Goal: Task Accomplishment & Management: Manage account settings

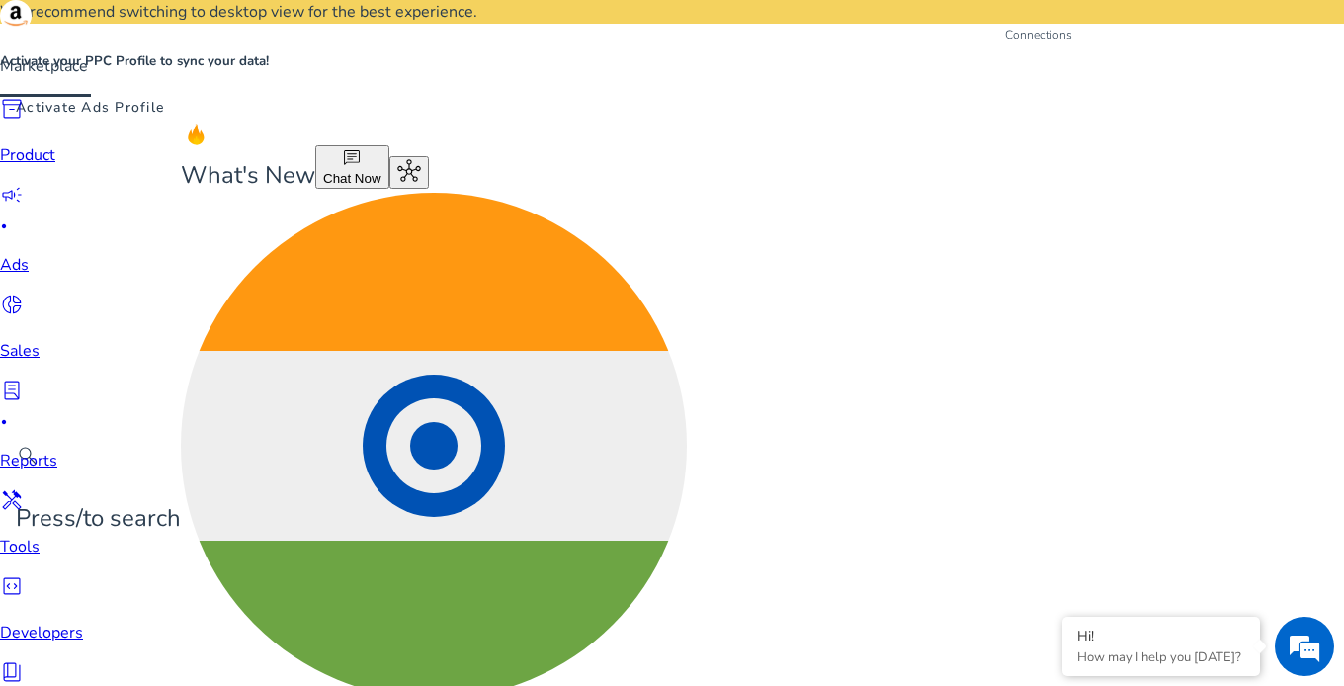
click at [421, 159] on span "hub" at bounding box center [409, 171] width 24 height 24
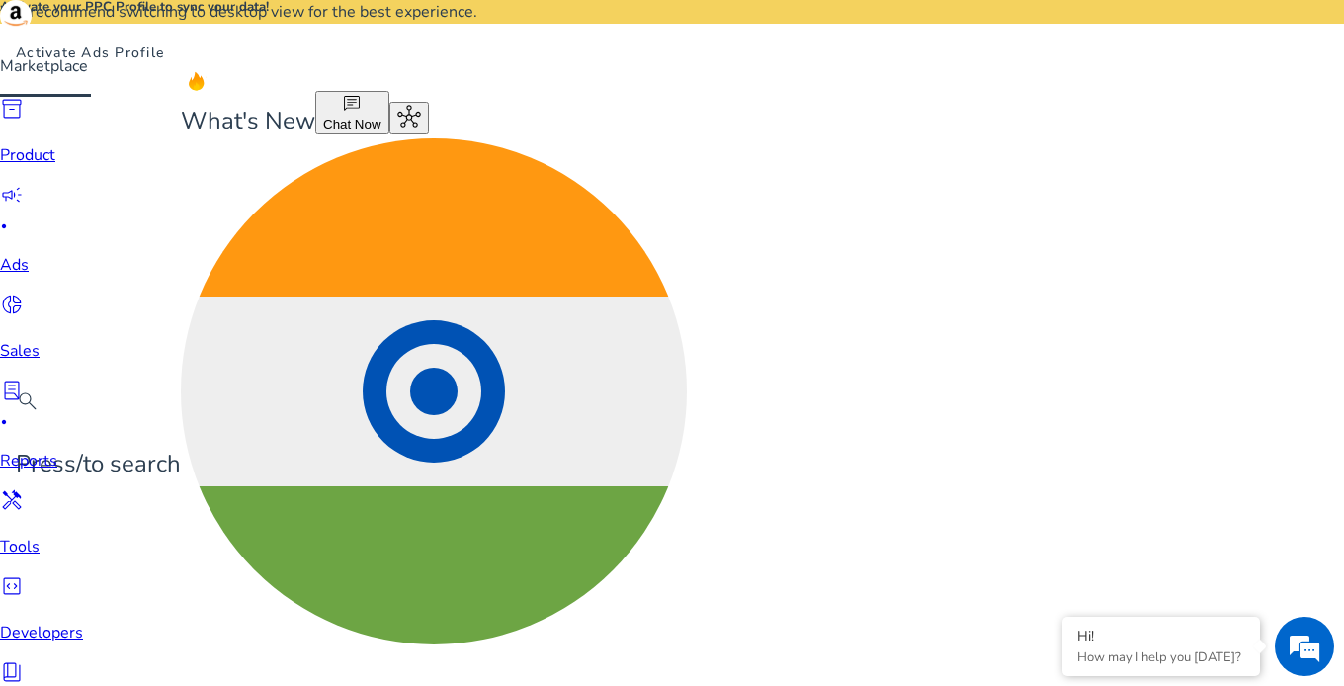
scroll to position [53, 0]
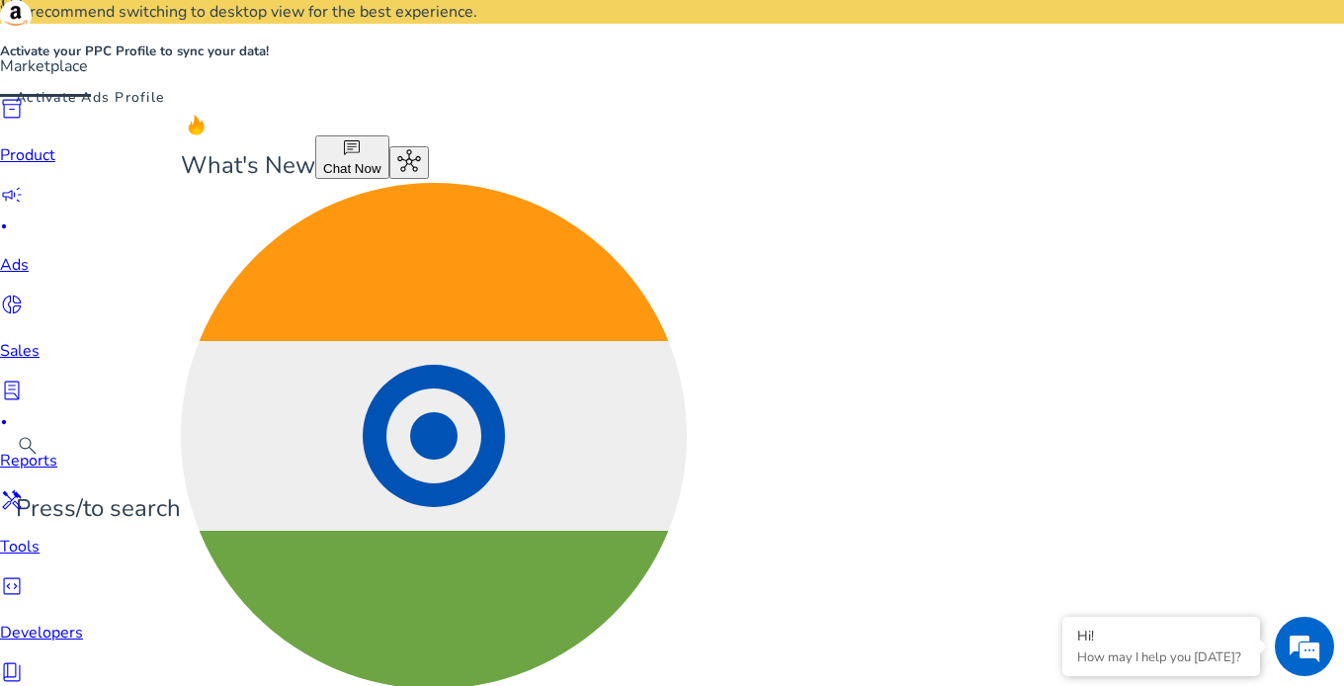
scroll to position [8, 0]
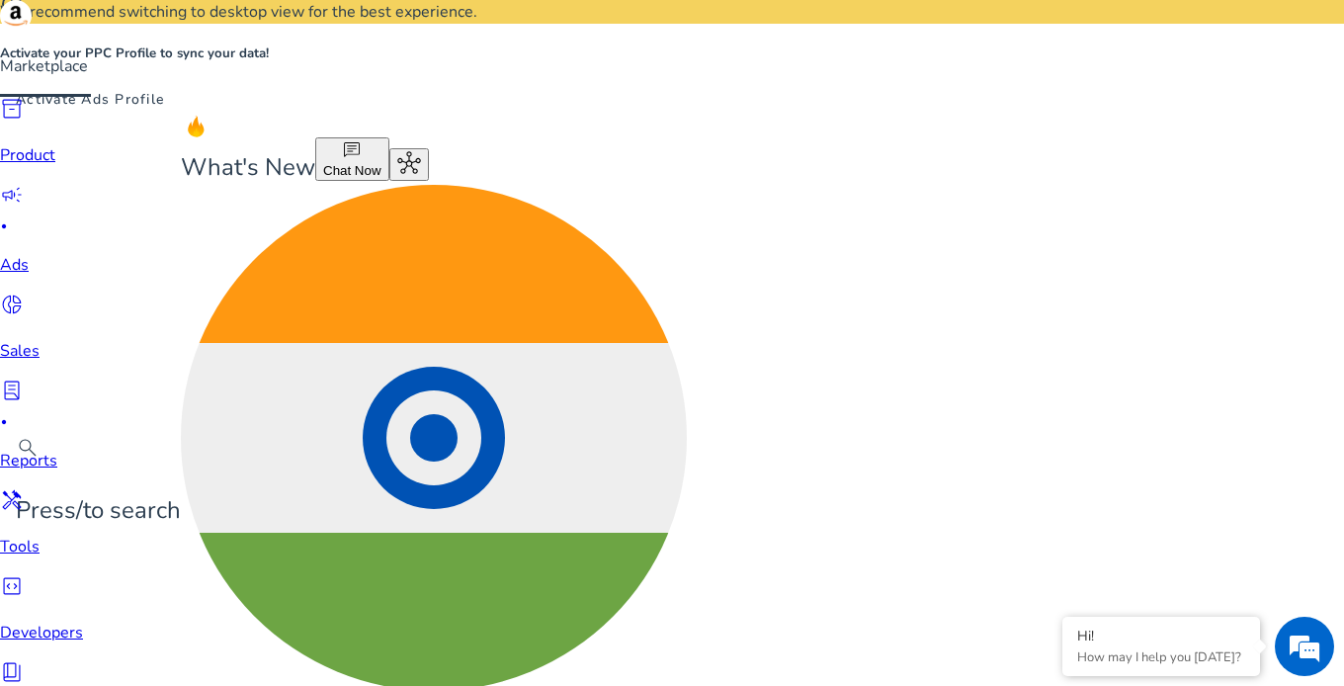
drag, startPoint x: 535, startPoint y: 385, endPoint x: 455, endPoint y: 377, distance: 79.4
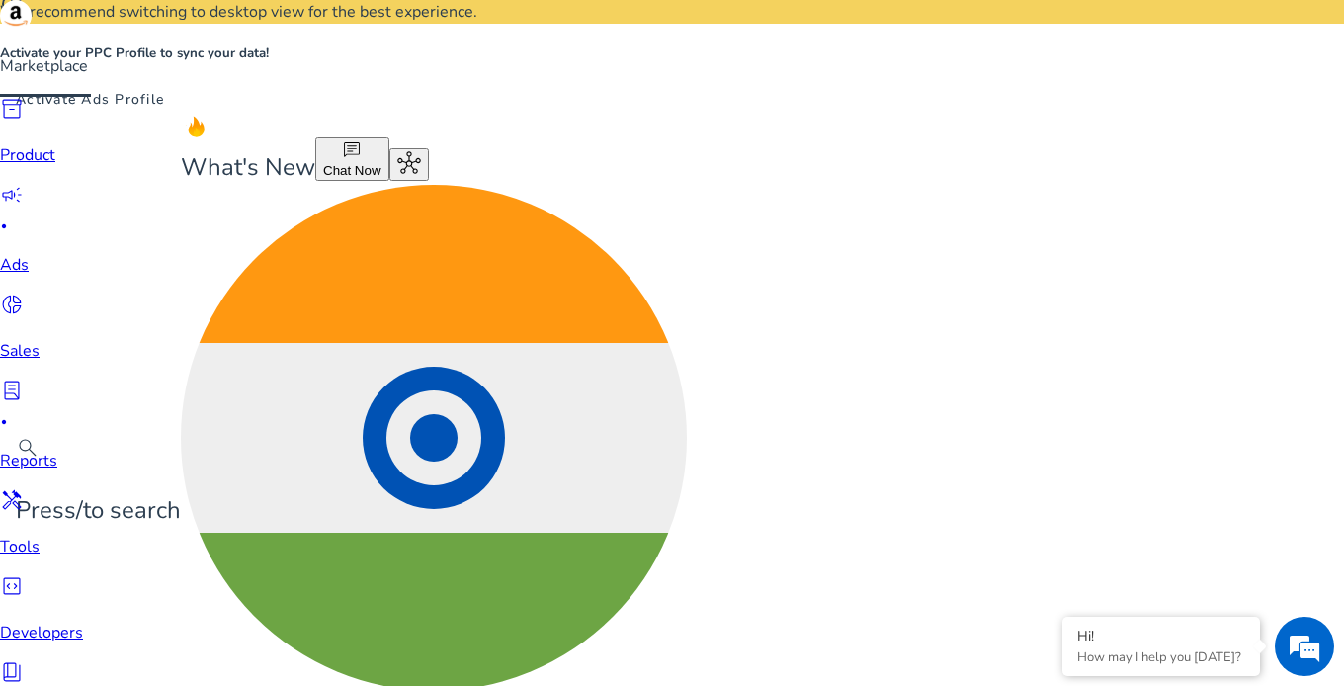
click at [45, 253] on p "Ads" at bounding box center [41, 265] width 83 height 24
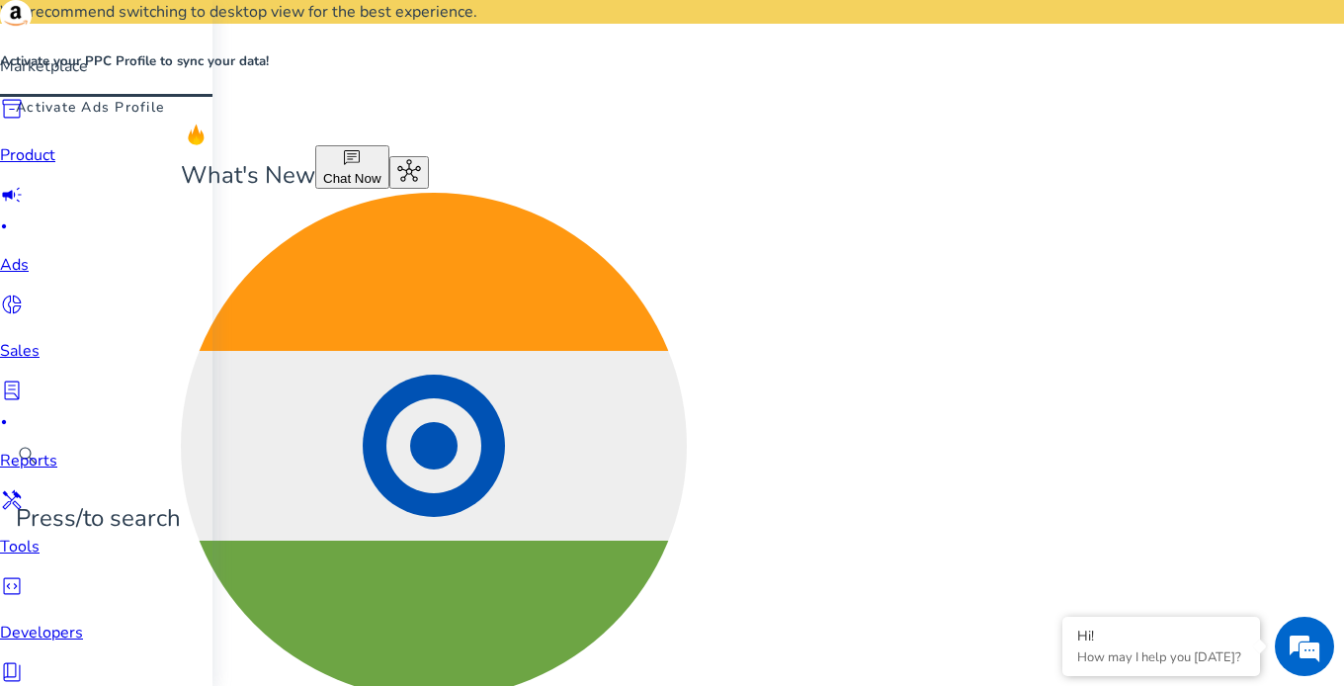
click at [32, 32] on img at bounding box center [16, 16] width 32 height 32
click at [40, 0] on div at bounding box center [45, 0] width 91 height 0
click at [421, 159] on span "hub" at bounding box center [409, 171] width 24 height 24
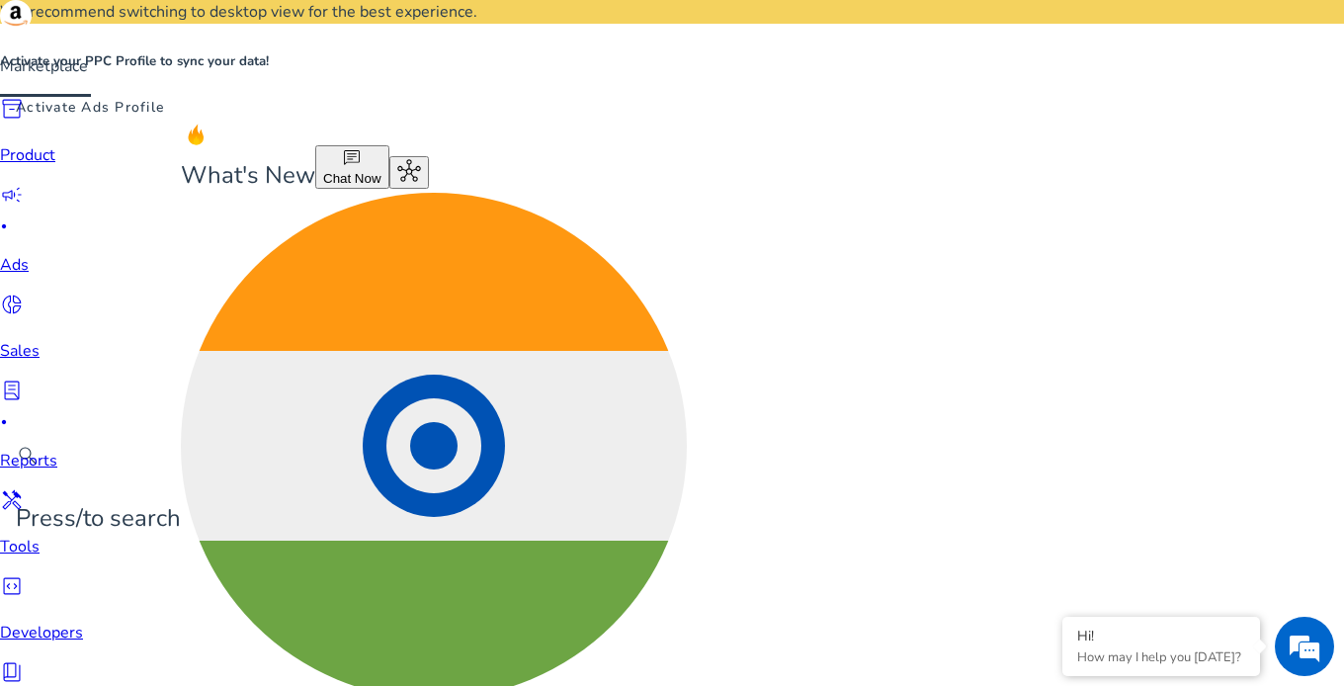
drag, startPoint x: 456, startPoint y: 375, endPoint x: 437, endPoint y: 112, distance: 264.5
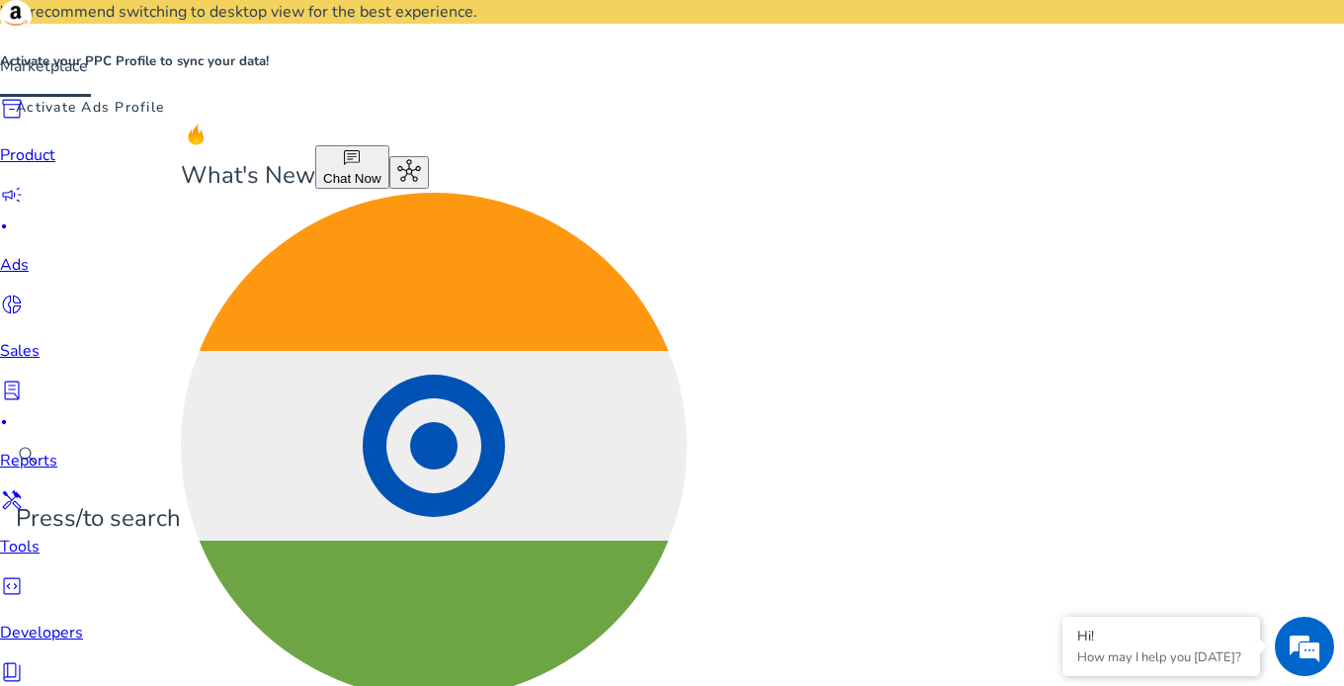
scroll to position [160, 0]
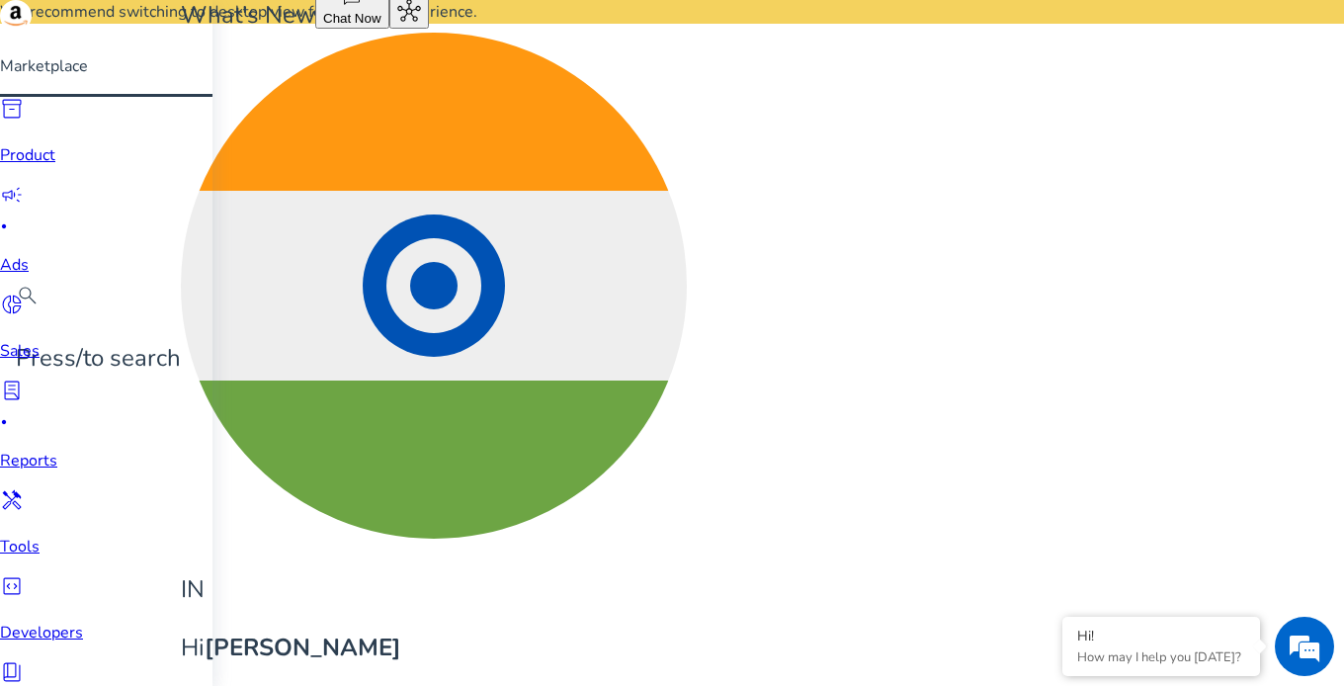
click at [31, 32] on img at bounding box center [16, 16] width 32 height 32
click at [41, 0] on div at bounding box center [45, 0] width 91 height 0
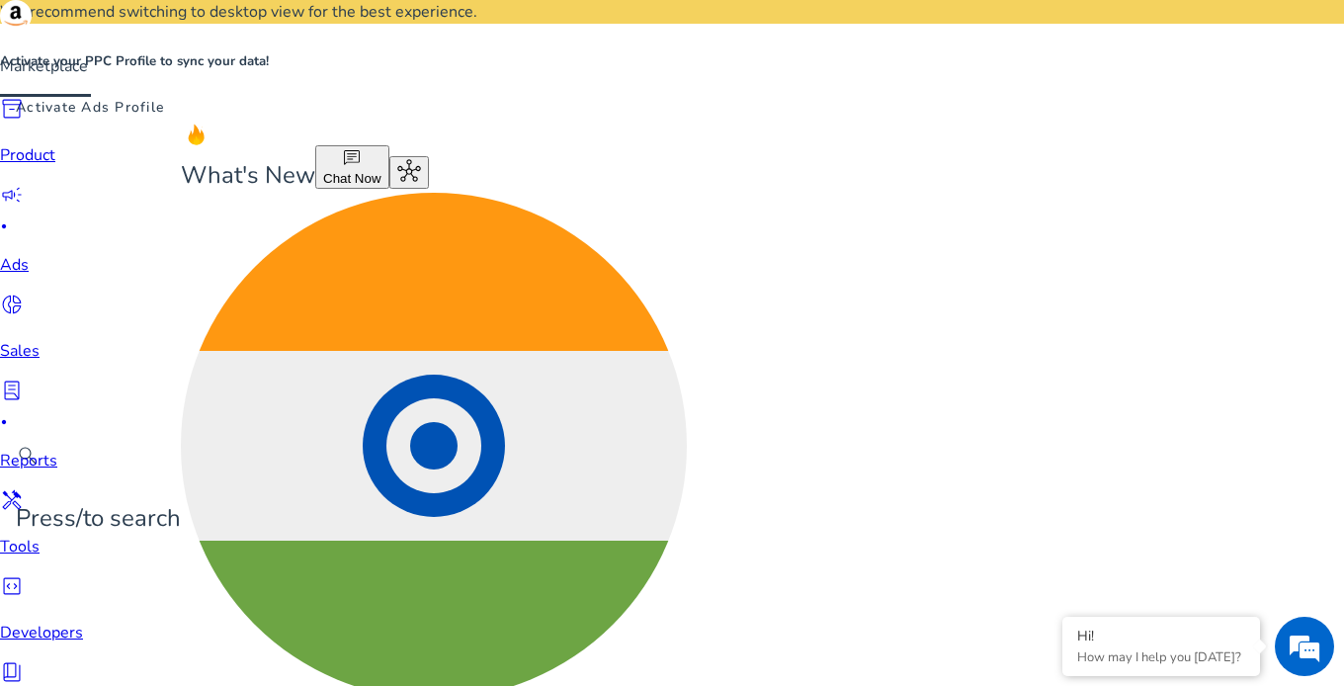
click at [164, 97] on span "Activate Ads Profile" at bounding box center [90, 107] width 148 height 21
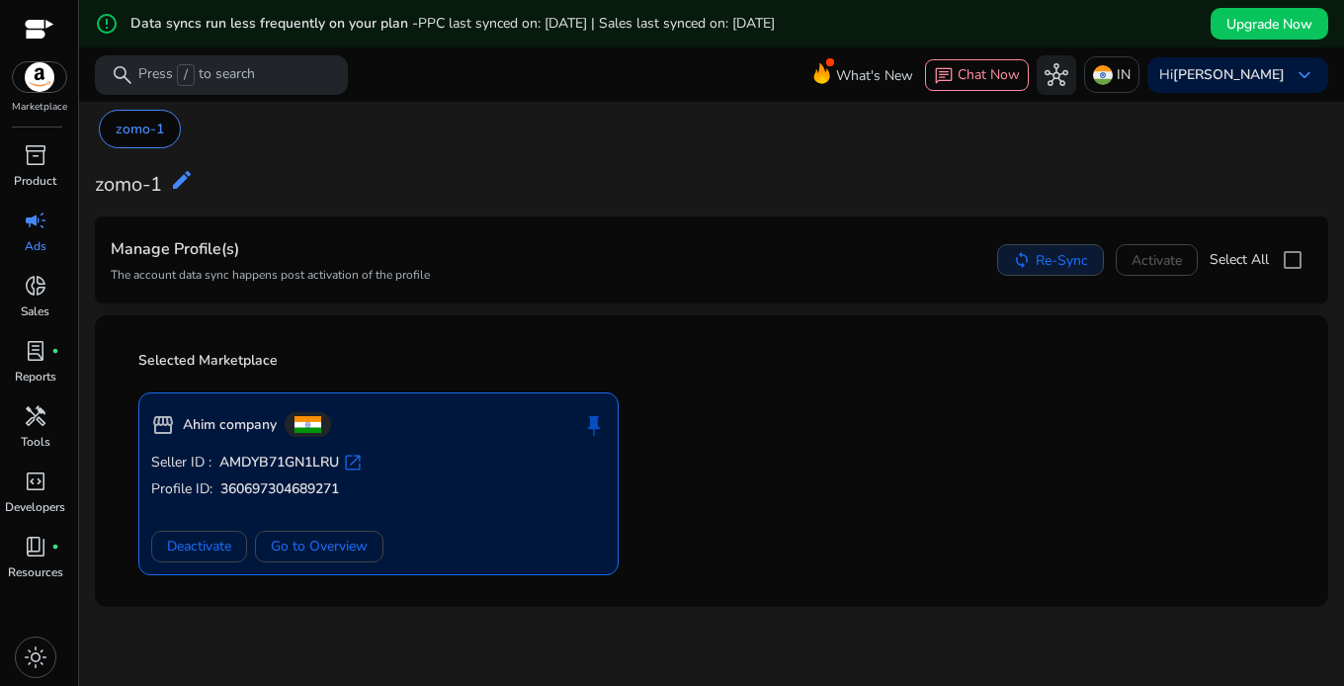
click at [1045, 265] on span "Re-Sync" at bounding box center [1061, 260] width 52 height 21
click at [205, 550] on span "Deactivate" at bounding box center [199, 546] width 64 height 21
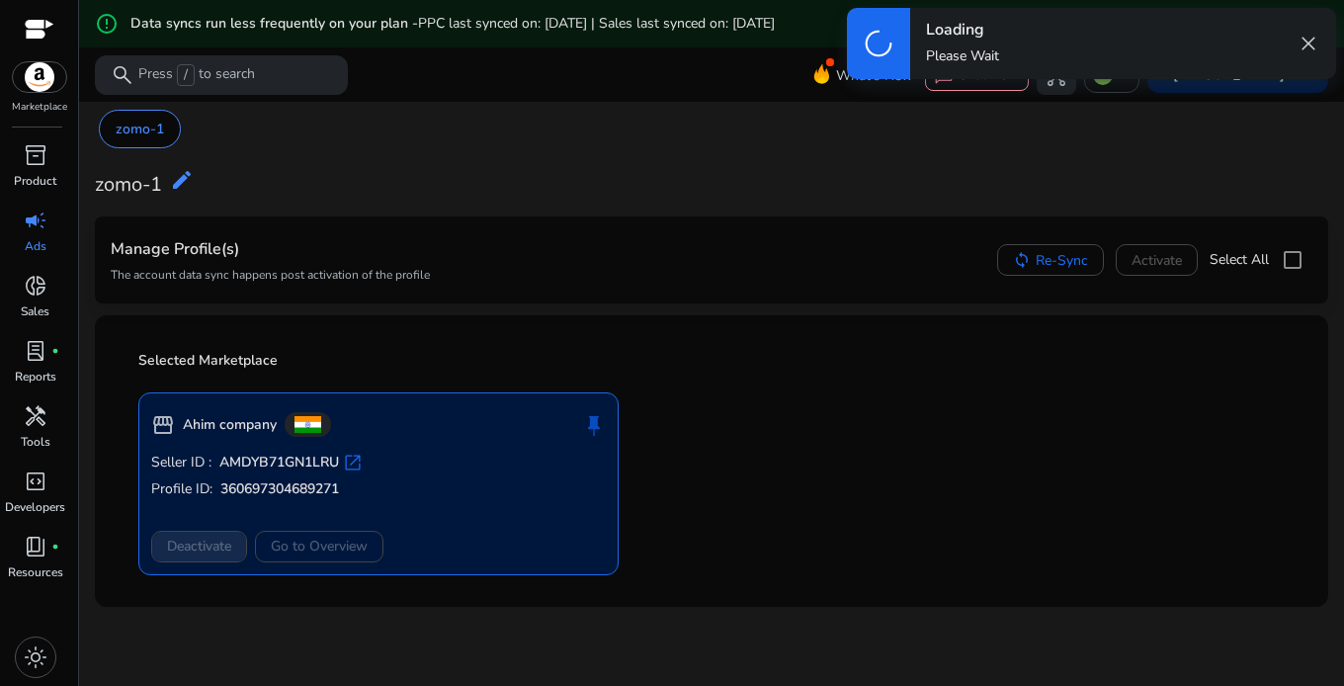
click at [205, 550] on div "Deactivate Go to Overview" at bounding box center [378, 547] width 454 height 32
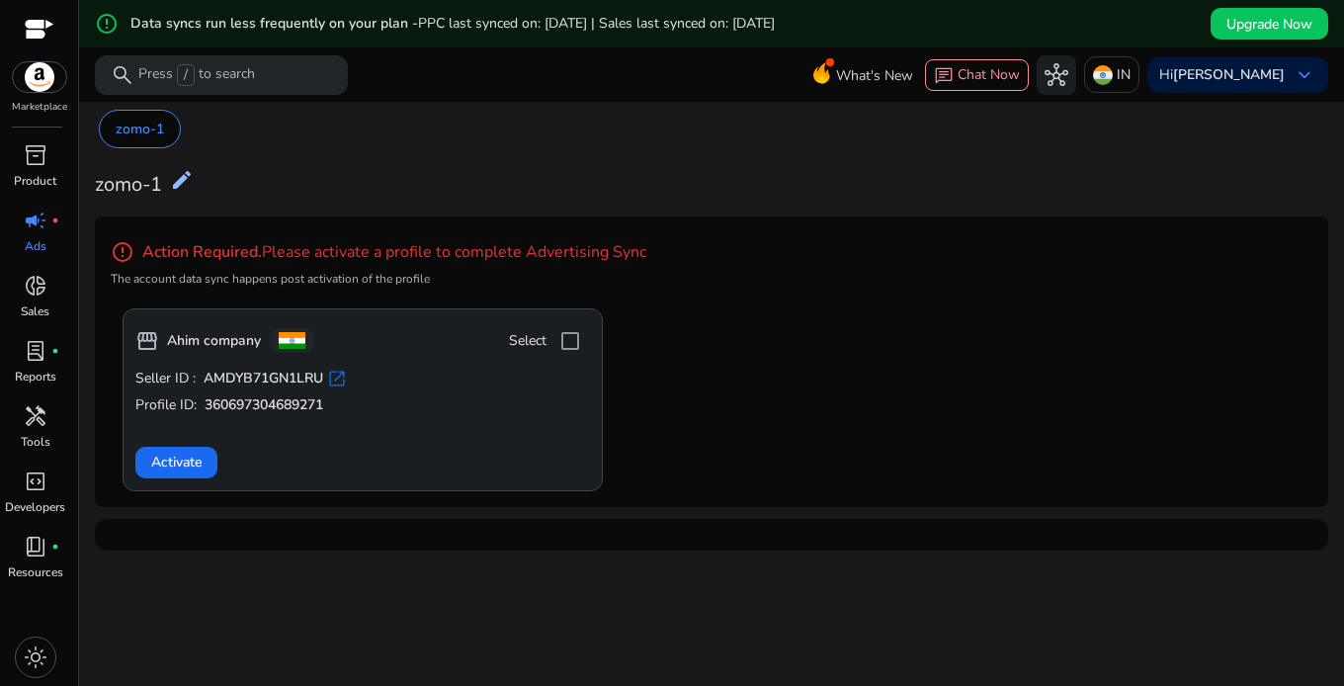
click at [172, 180] on mat-icon "edit" at bounding box center [182, 180] width 24 height 24
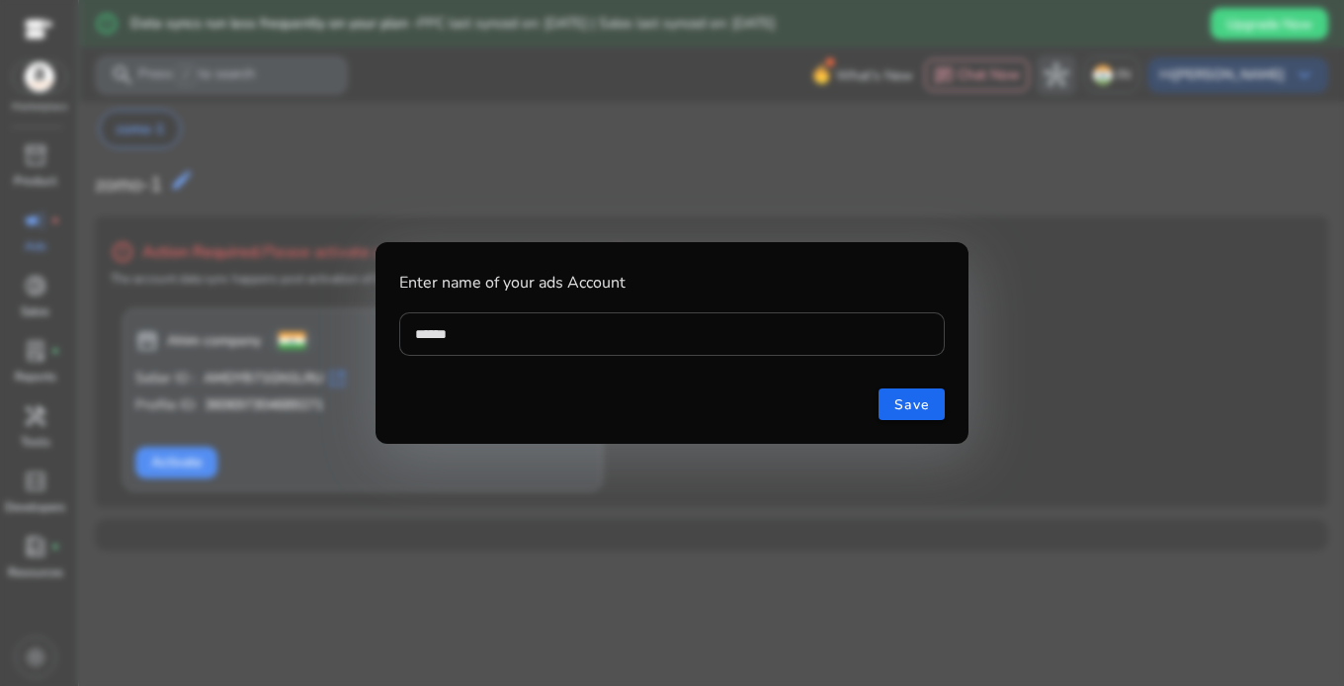
click at [591, 466] on div at bounding box center [672, 343] width 1344 height 686
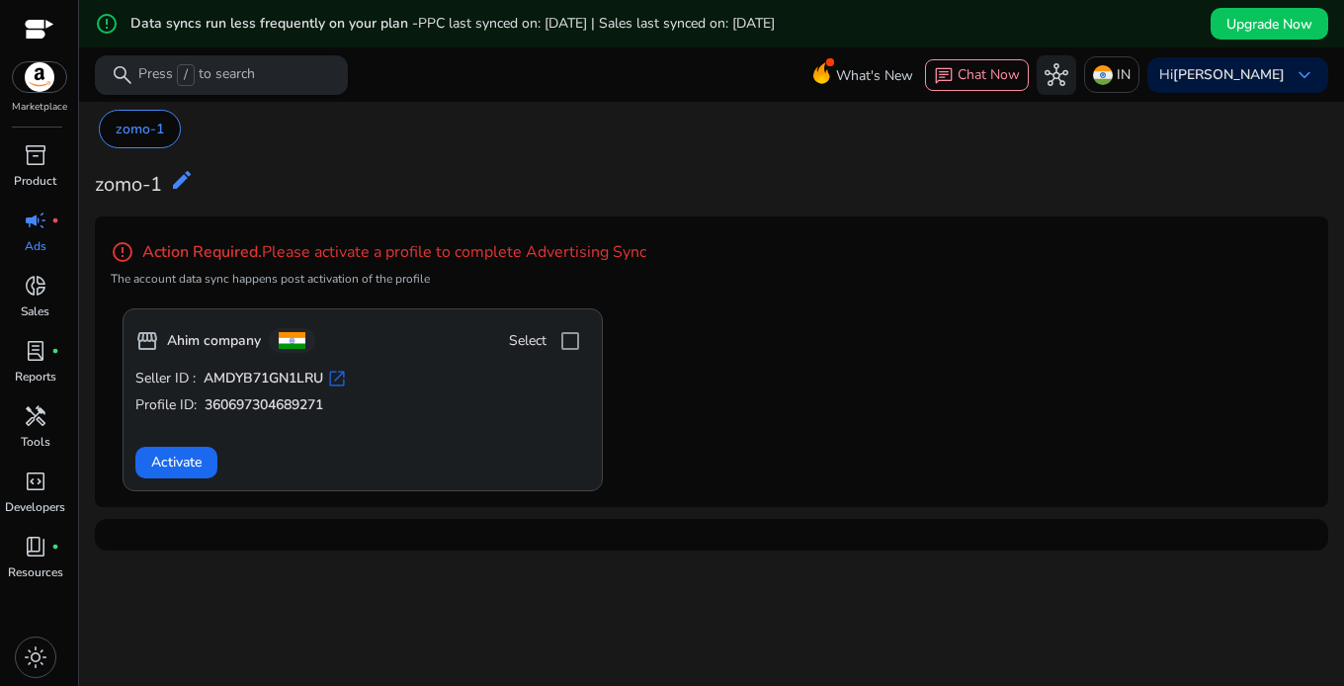
click at [183, 67] on span "/" at bounding box center [186, 75] width 18 height 22
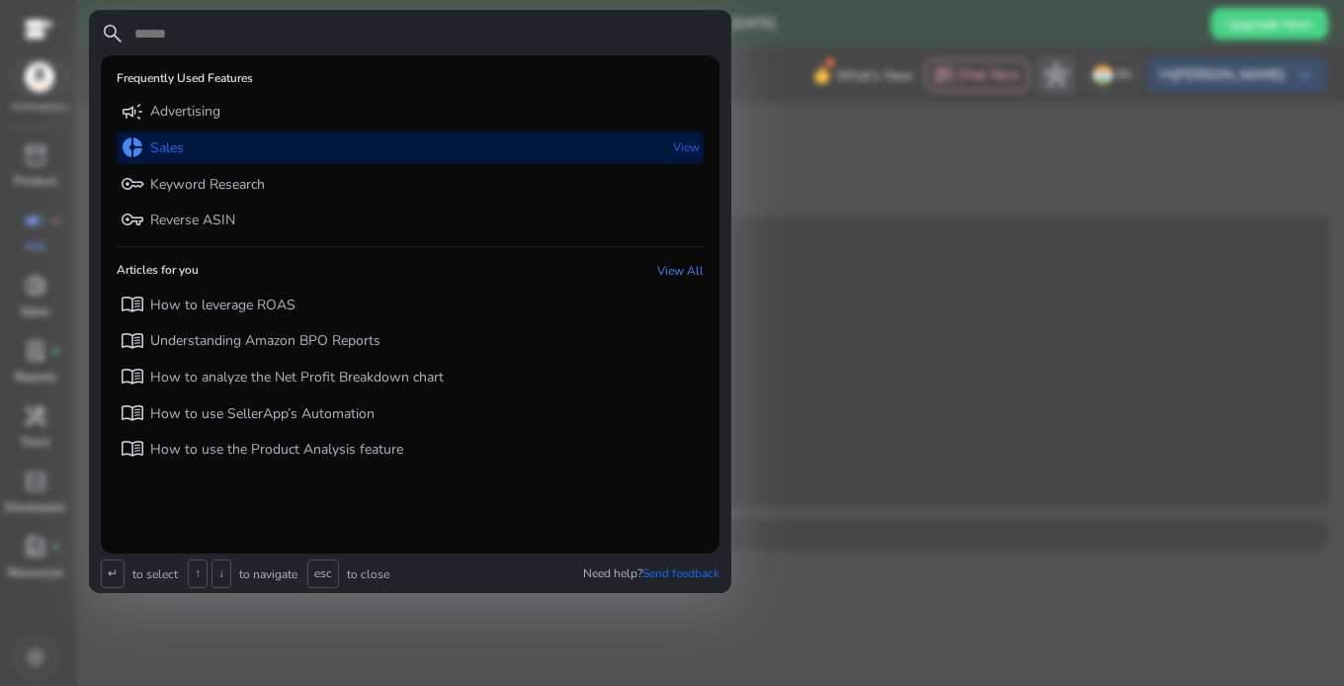
click at [185, 148] on div "donut_small Sales View" at bounding box center [410, 147] width 587 height 33
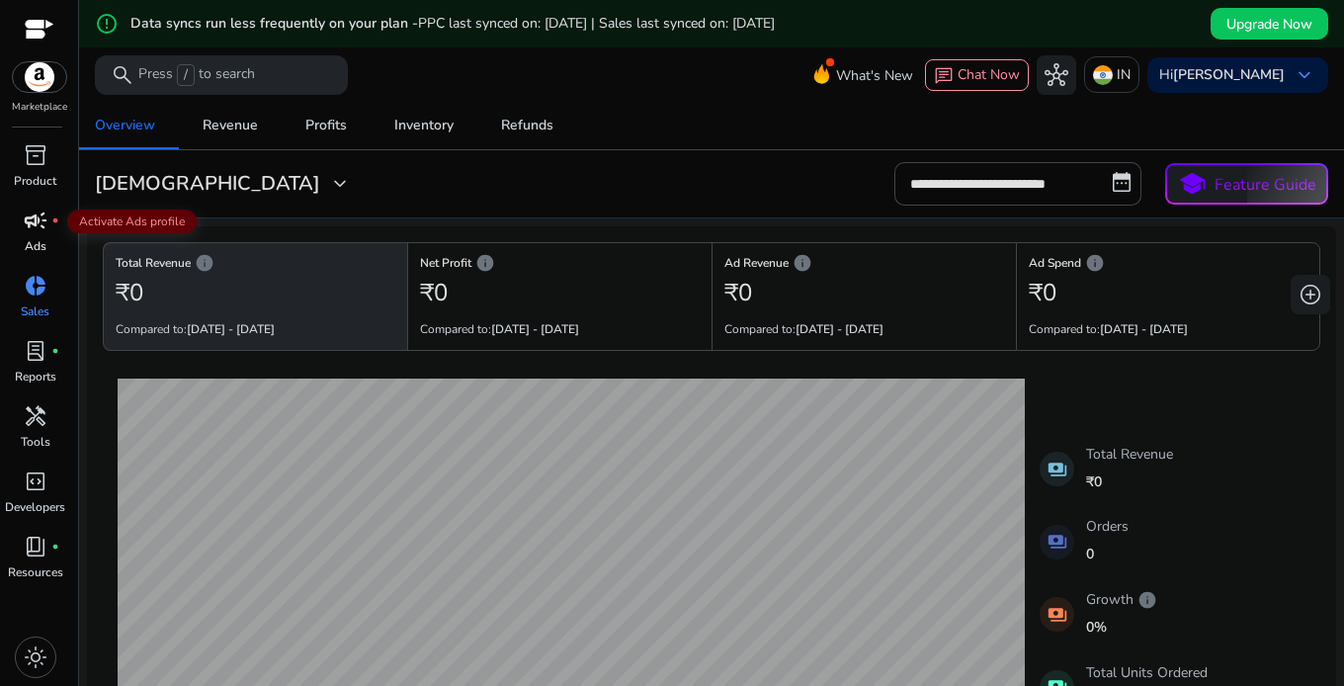
click at [38, 225] on span "campaign" at bounding box center [36, 220] width 24 height 24
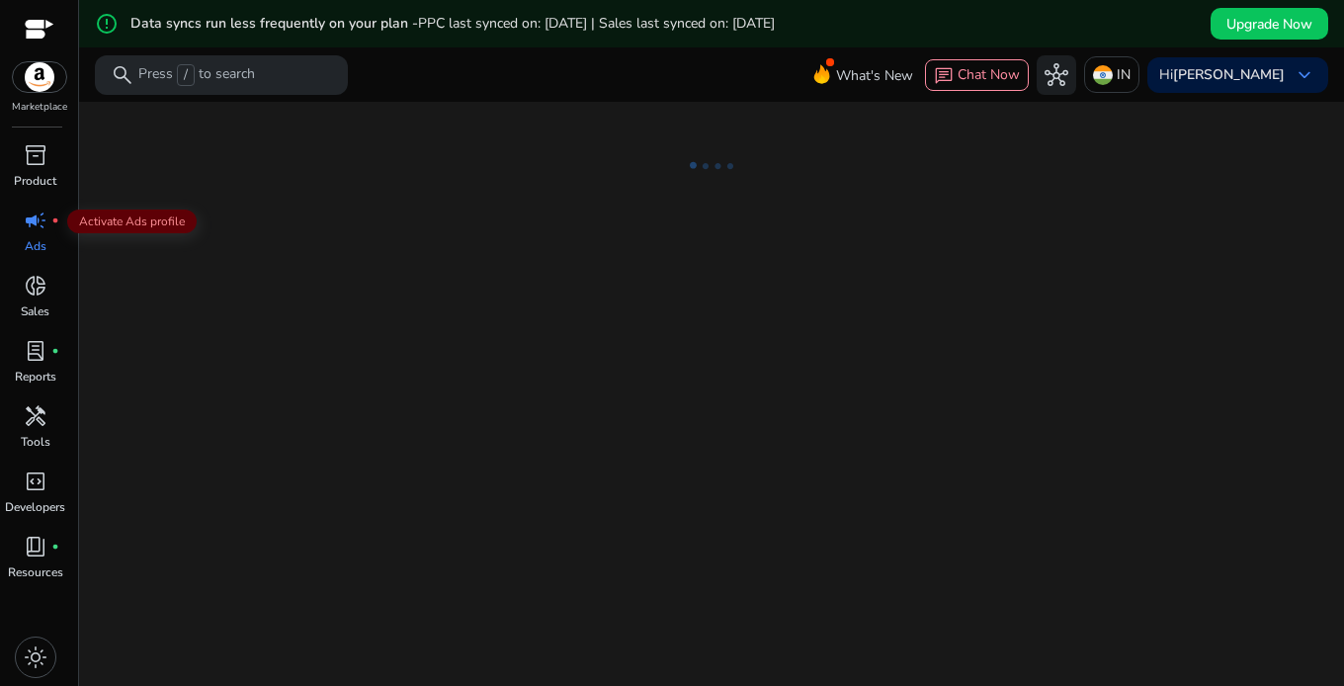
click at [38, 225] on span "campaign" at bounding box center [36, 220] width 24 height 24
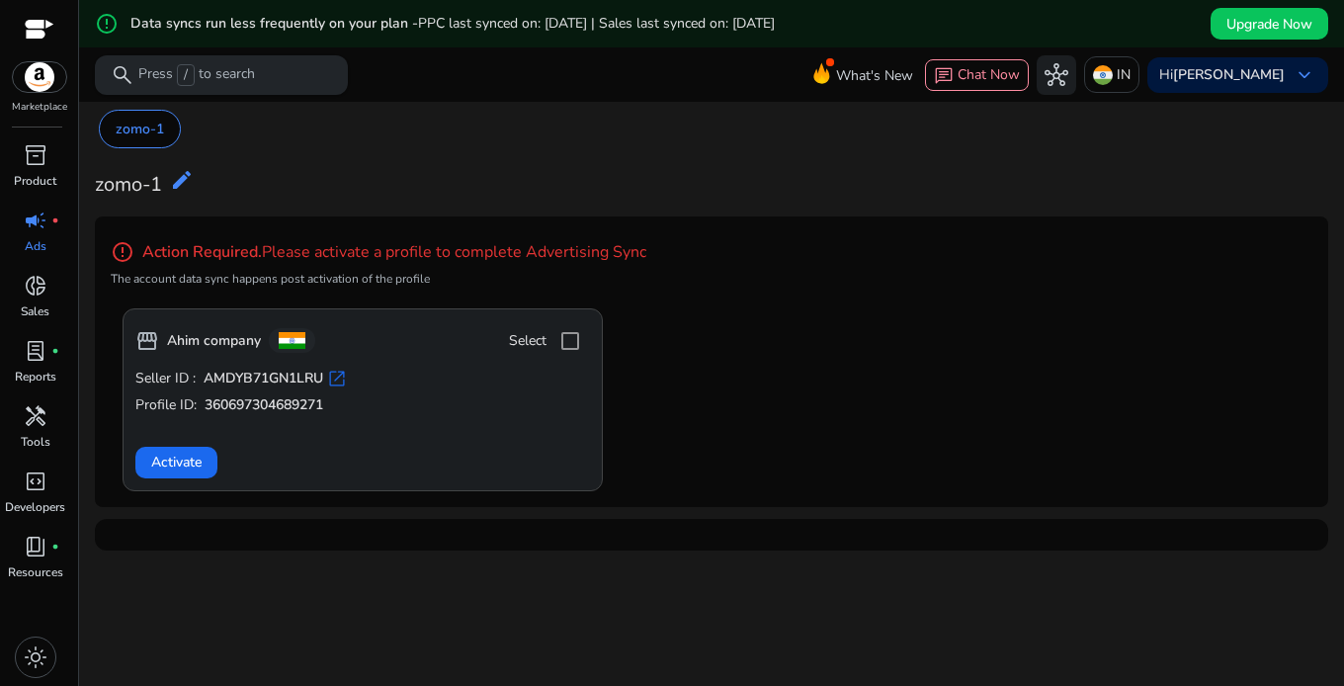
click at [186, 74] on span "/" at bounding box center [186, 75] width 18 height 22
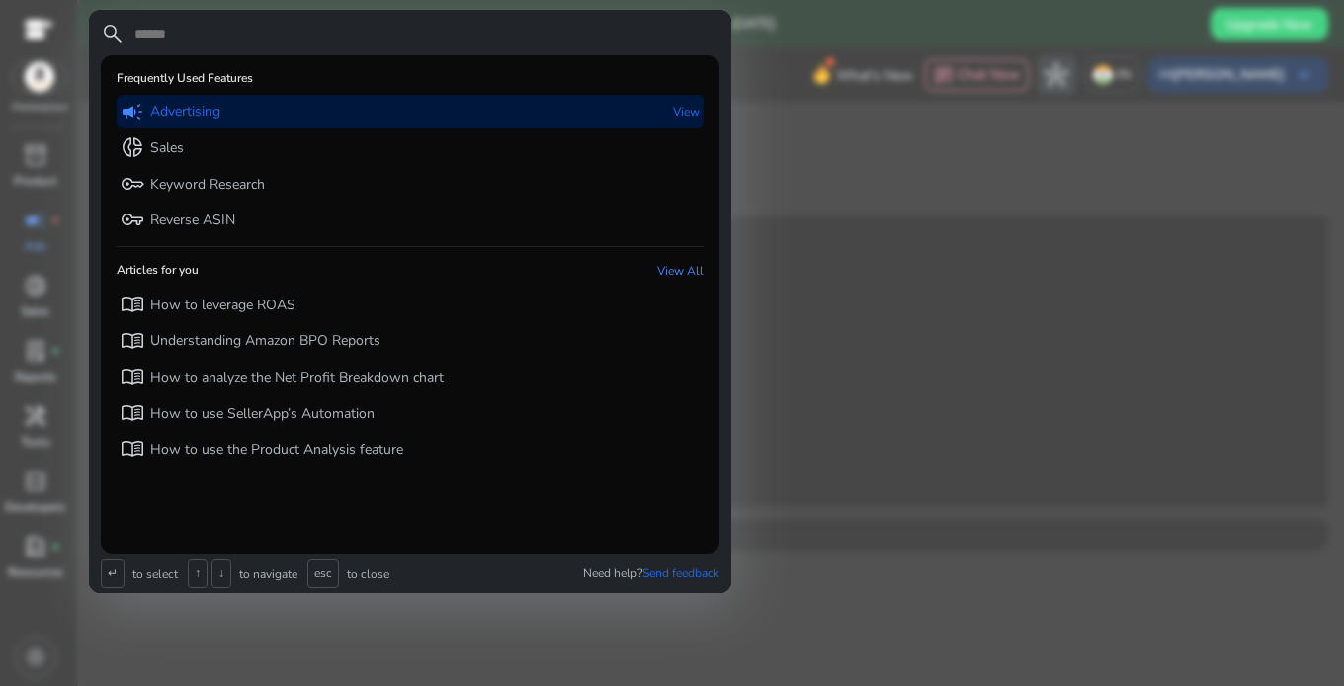
click at [199, 116] on p "Advertising" at bounding box center [185, 112] width 70 height 20
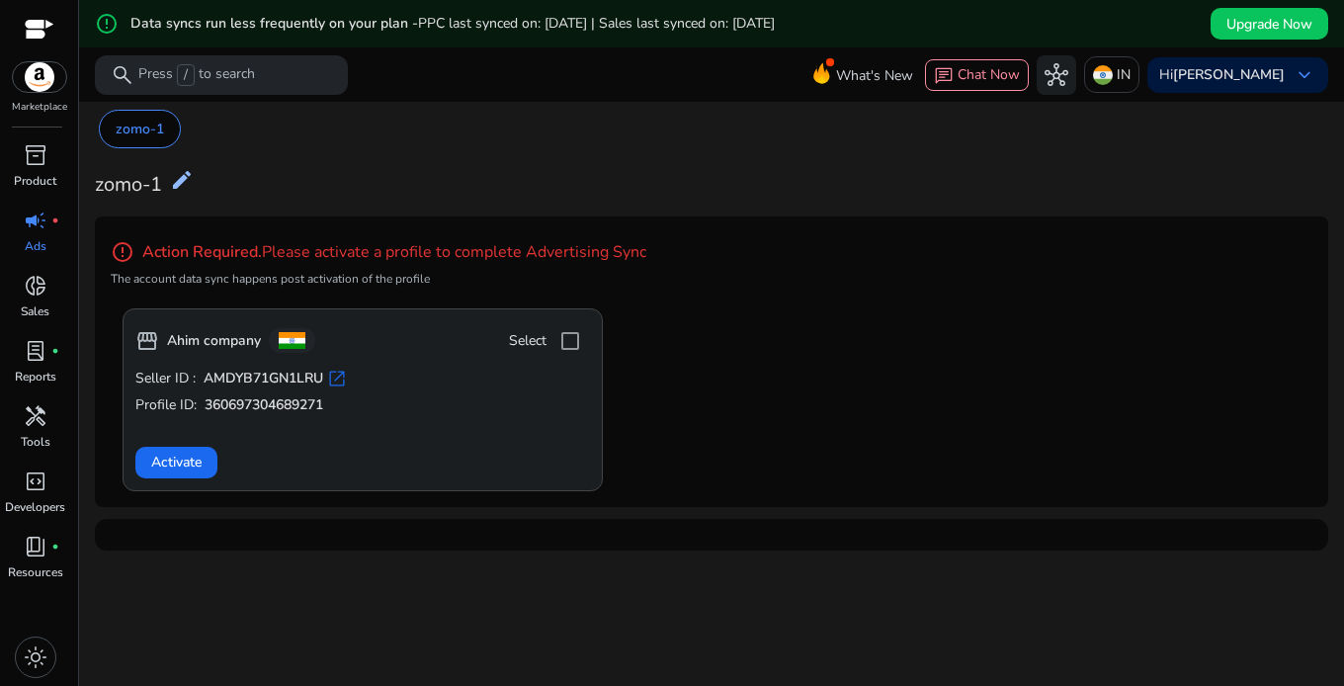
click at [191, 175] on mat-icon "edit" at bounding box center [182, 180] width 24 height 24
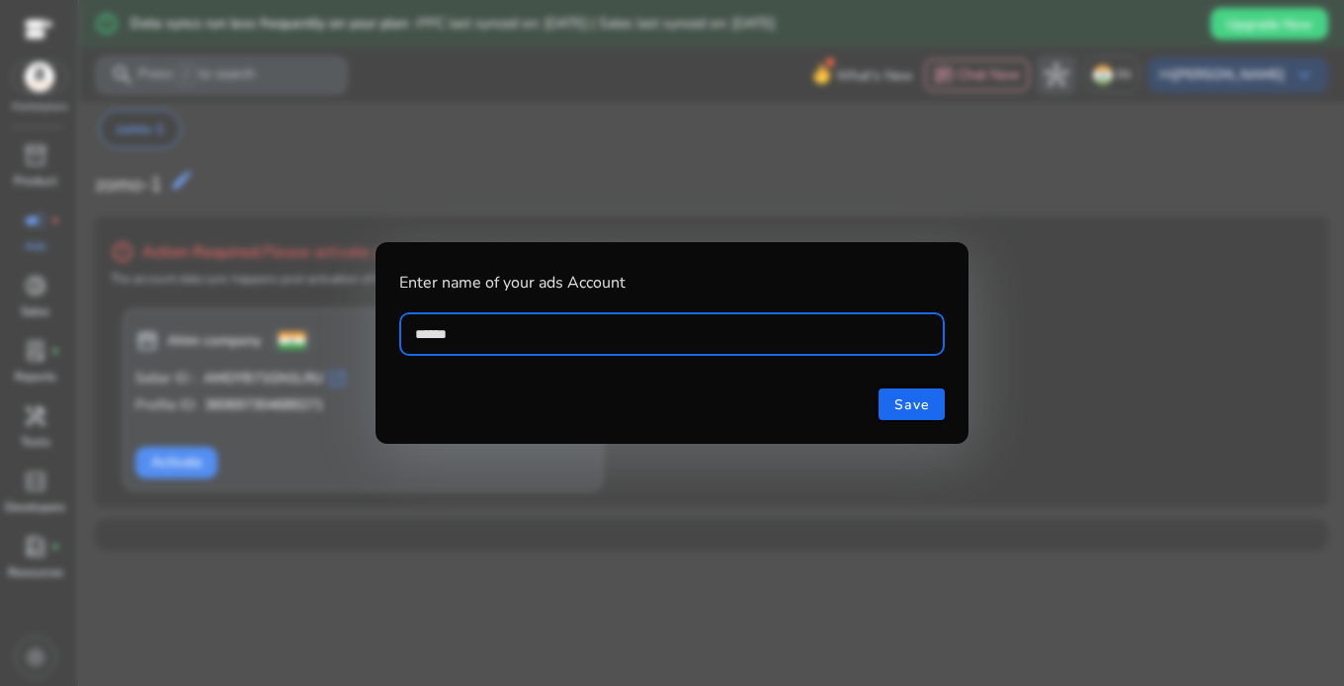
click at [402, 198] on div at bounding box center [672, 343] width 1344 height 686
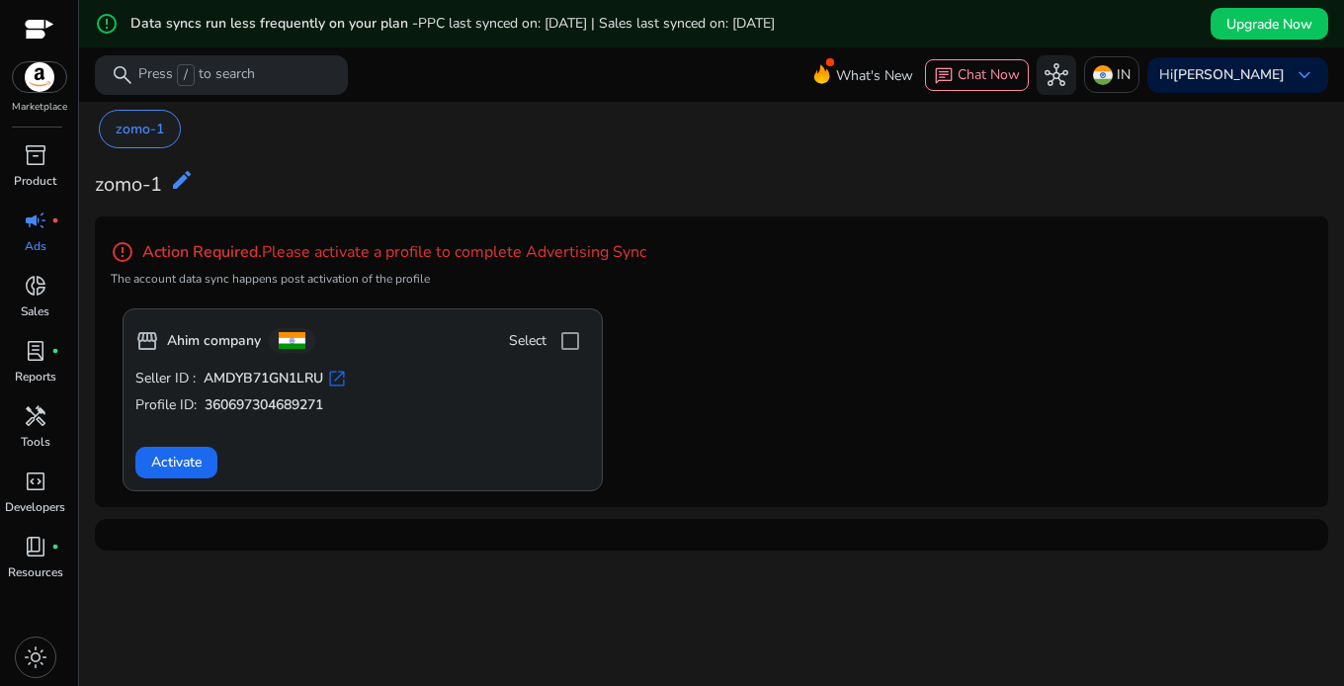
click at [154, 127] on p "zomo-1" at bounding box center [140, 129] width 48 height 21
click at [213, 158] on div "zomo-1 zomo-1 edit error_outline Action Required. Please activate a profile to …" at bounding box center [711, 330] width 1249 height 456
click at [1268, 68] on b "[PERSON_NAME]" at bounding box center [1229, 74] width 112 height 19
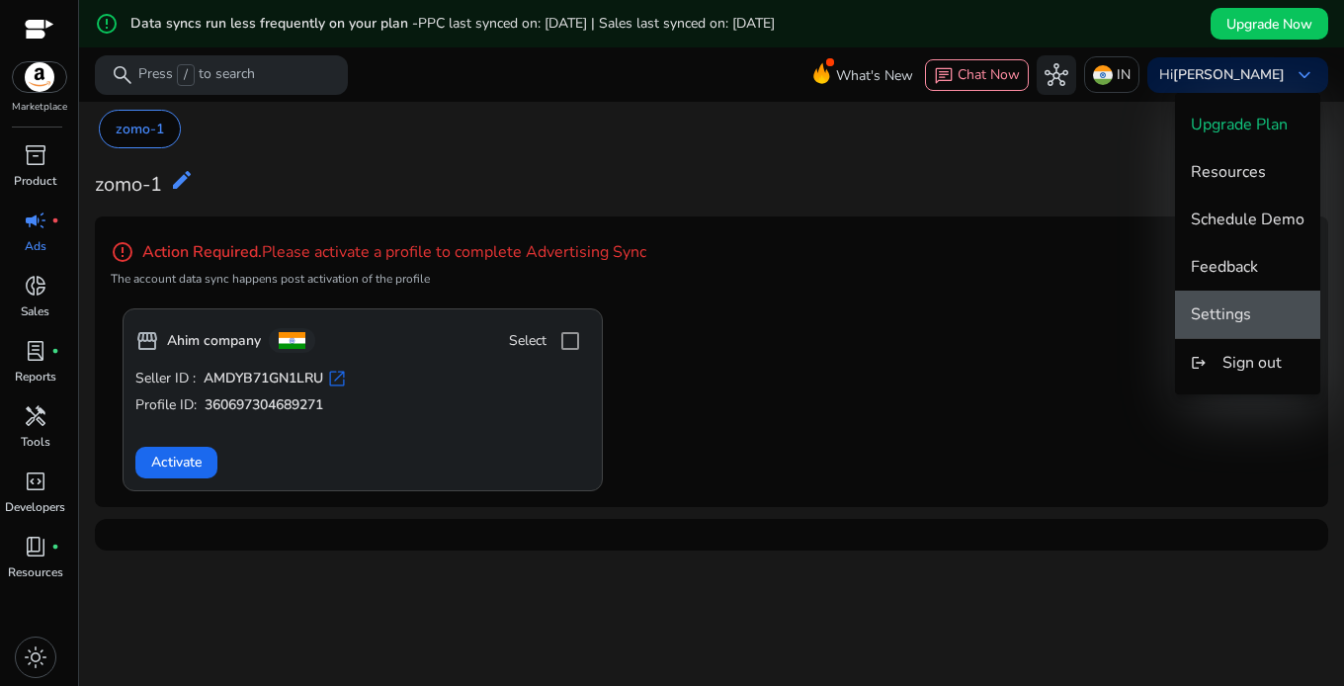
click at [1256, 318] on span "Settings" at bounding box center [1248, 314] width 114 height 22
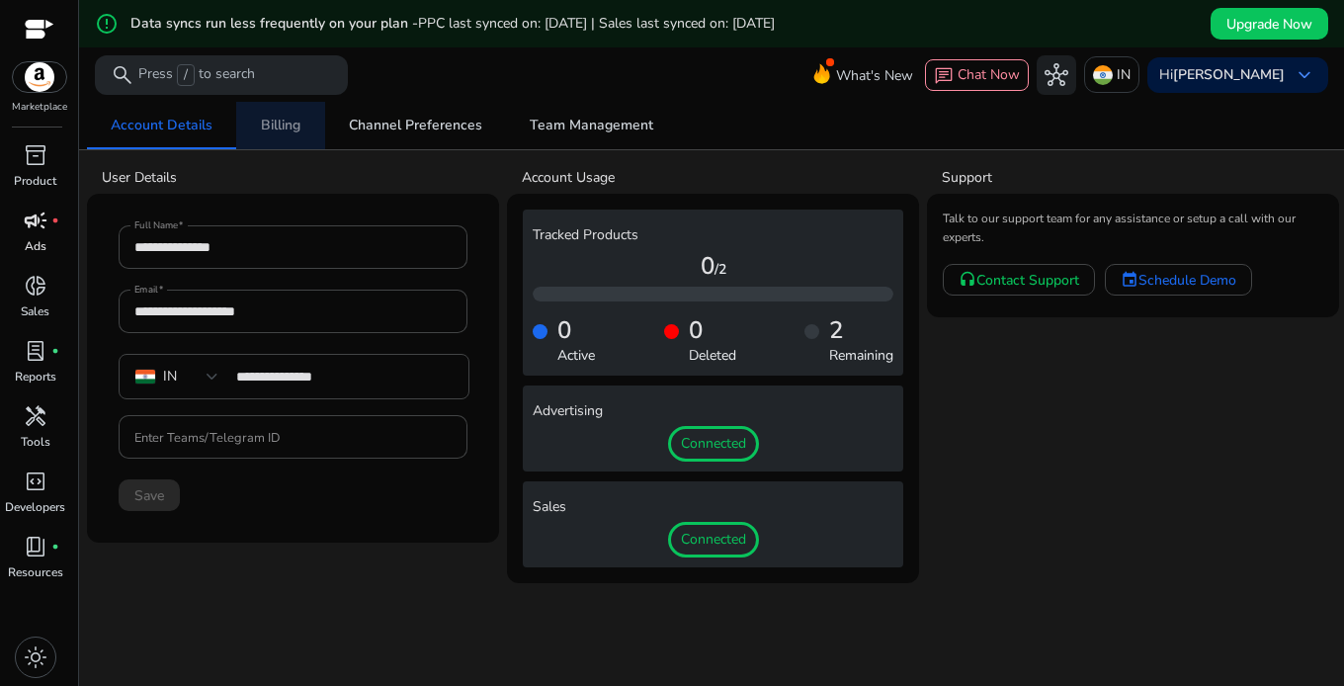
click at [290, 119] on span "Billing" at bounding box center [281, 126] width 40 height 14
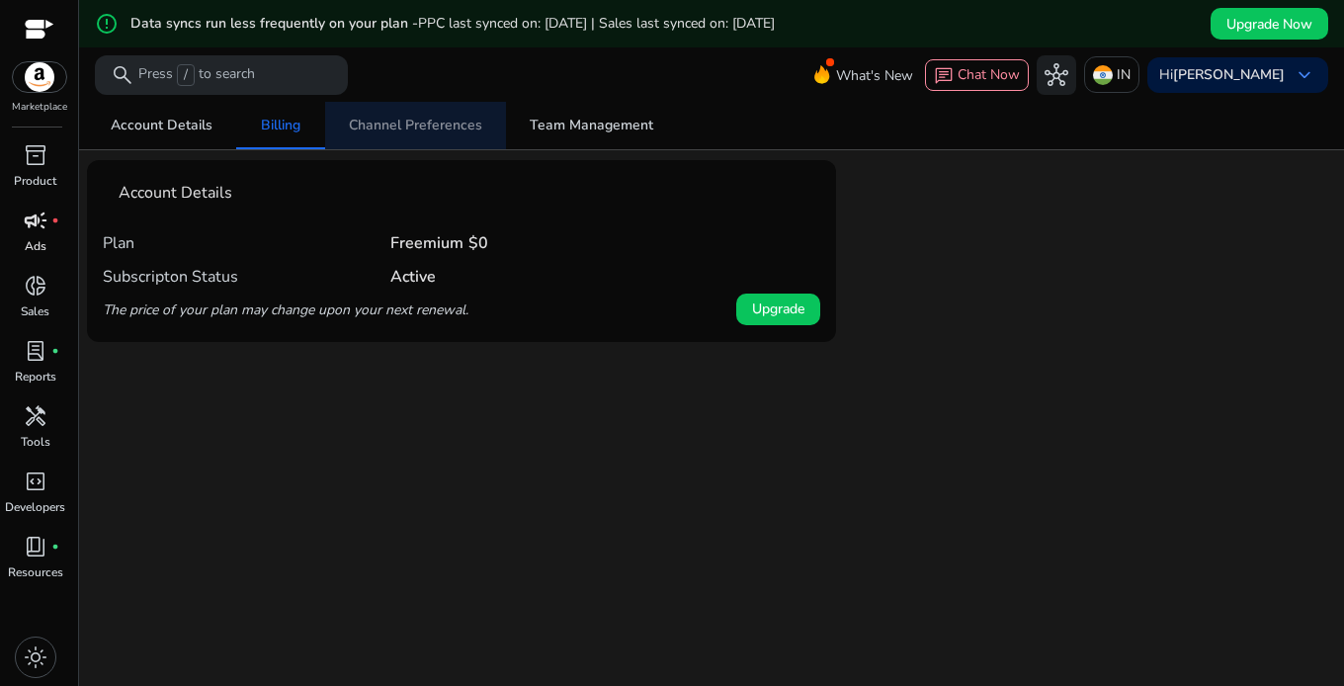
click at [416, 119] on span "Channel Preferences" at bounding box center [415, 126] width 133 height 14
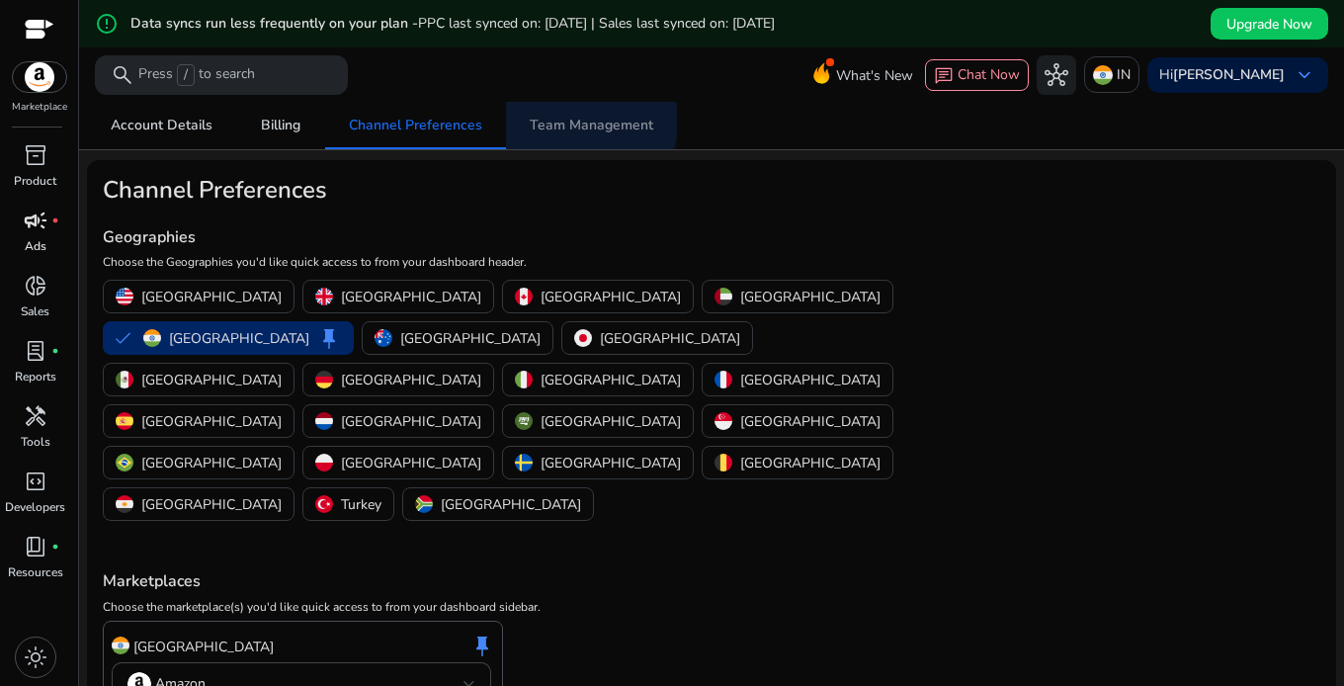
click at [581, 122] on span "Team Management" at bounding box center [592, 126] width 124 height 14
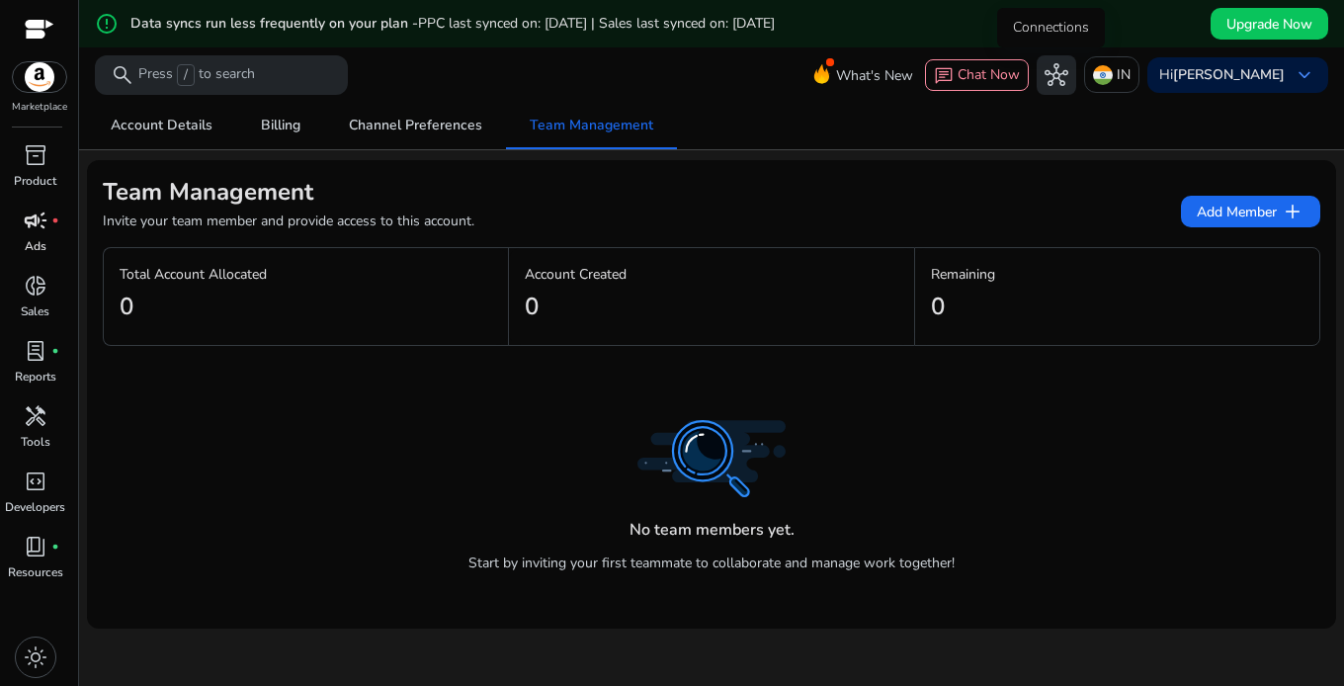
click at [1044, 68] on span "hub" at bounding box center [1056, 75] width 24 height 24
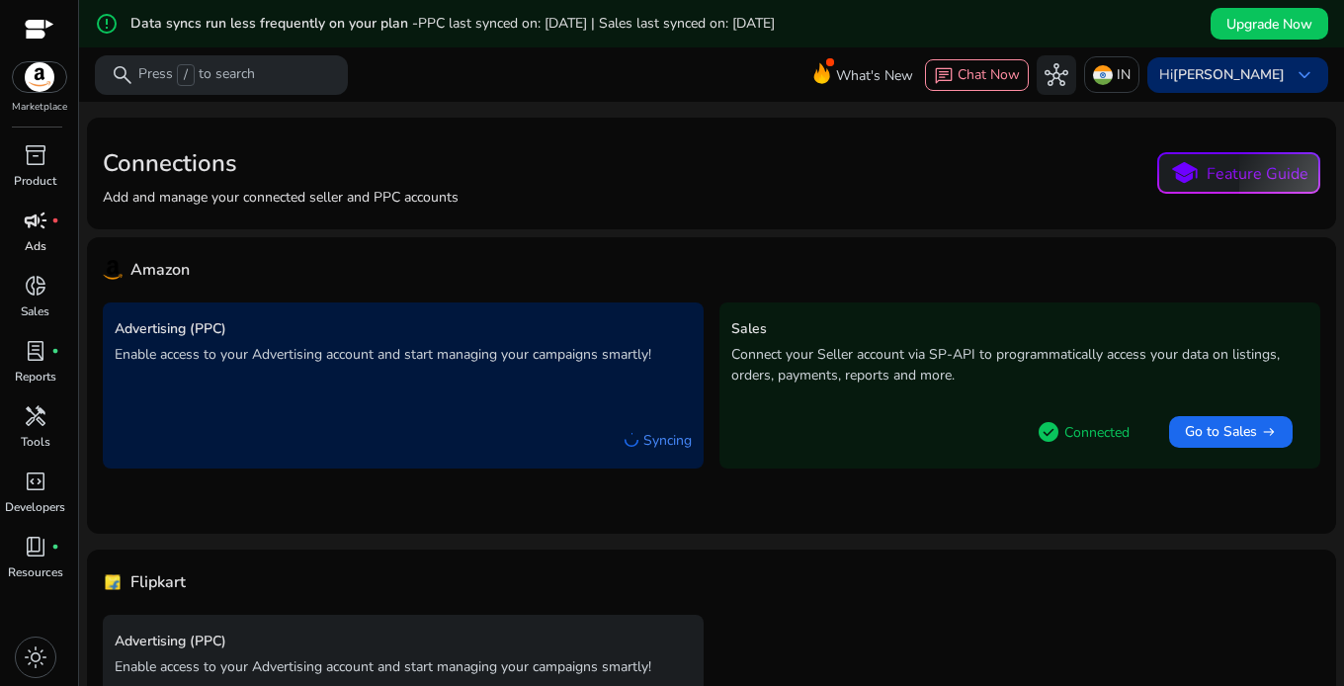
click at [1242, 72] on b "[PERSON_NAME]" at bounding box center [1229, 74] width 112 height 19
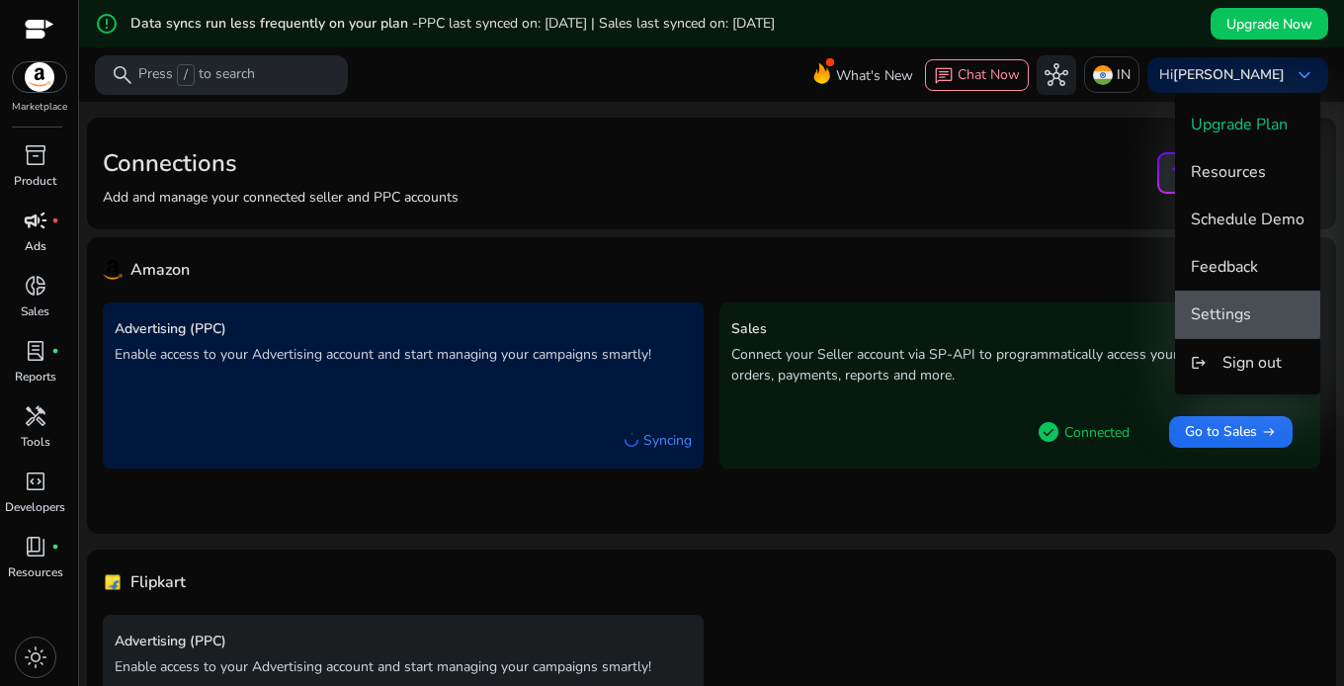
click at [1242, 300] on button "Settings" at bounding box center [1247, 313] width 145 height 47
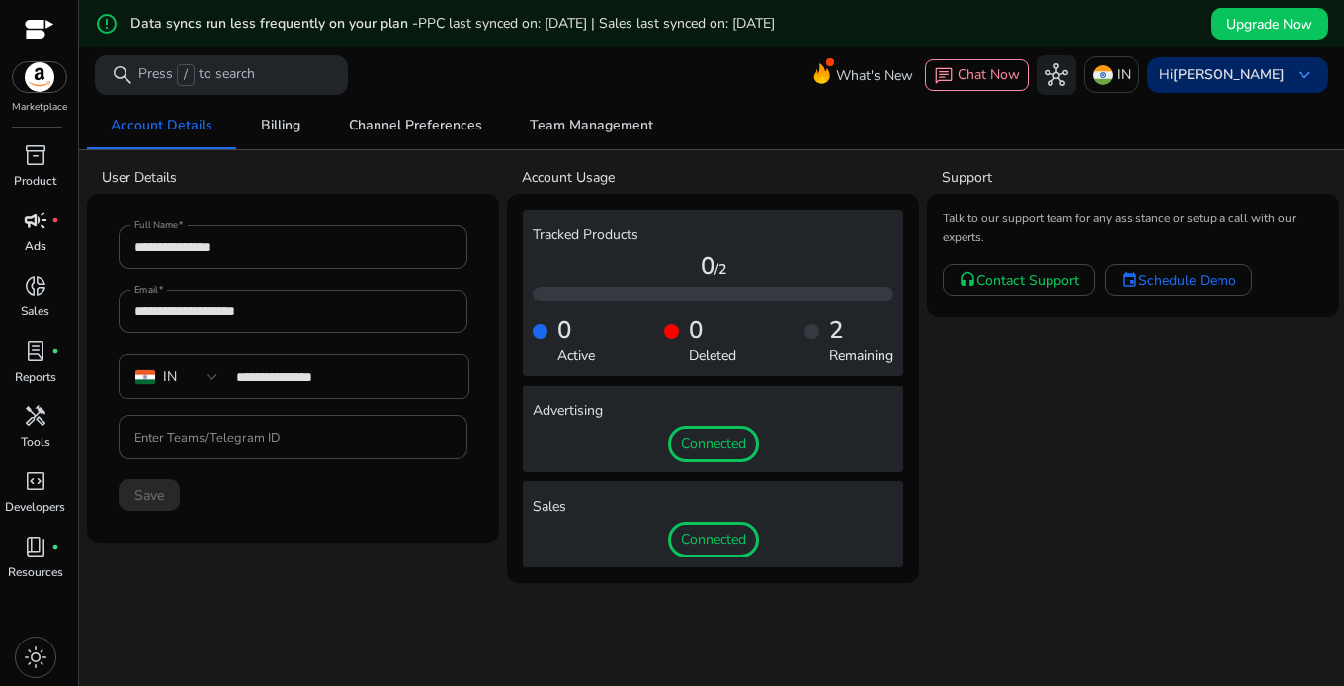
click at [1292, 69] on span "keyboard_arrow_down" at bounding box center [1304, 75] width 24 height 24
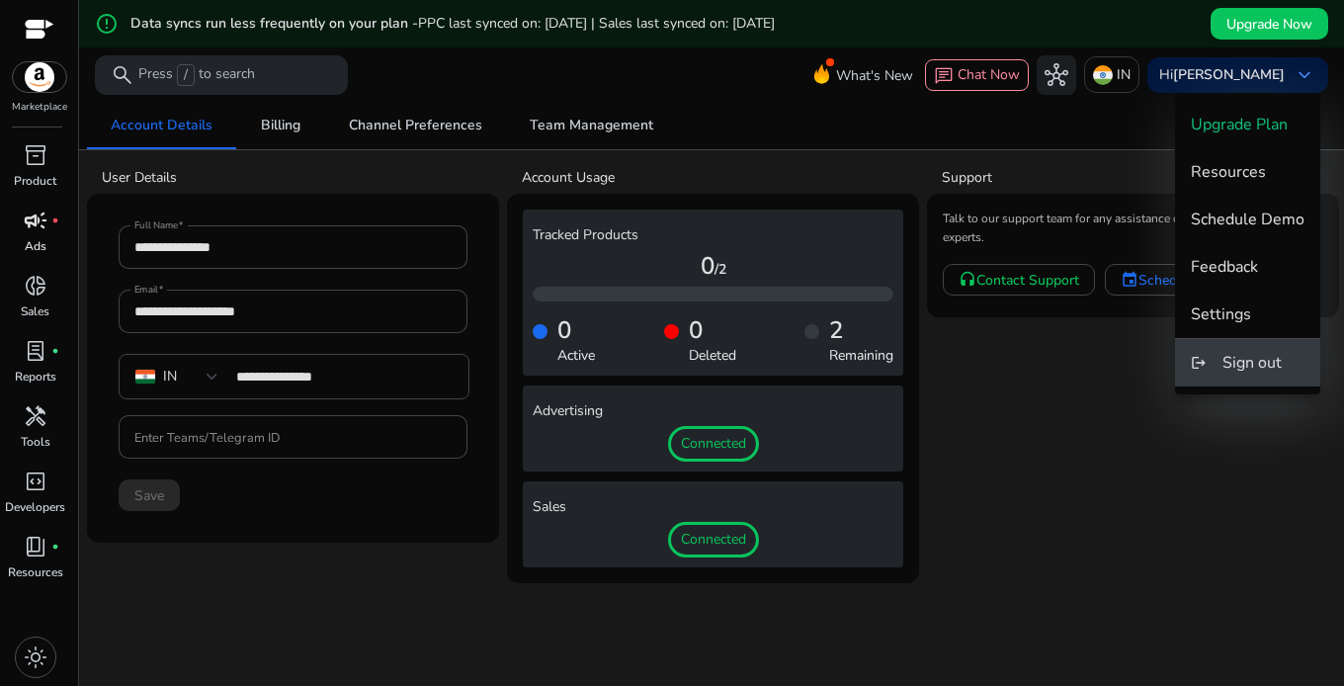
click at [1259, 355] on span "Sign out" at bounding box center [1251, 363] width 59 height 22
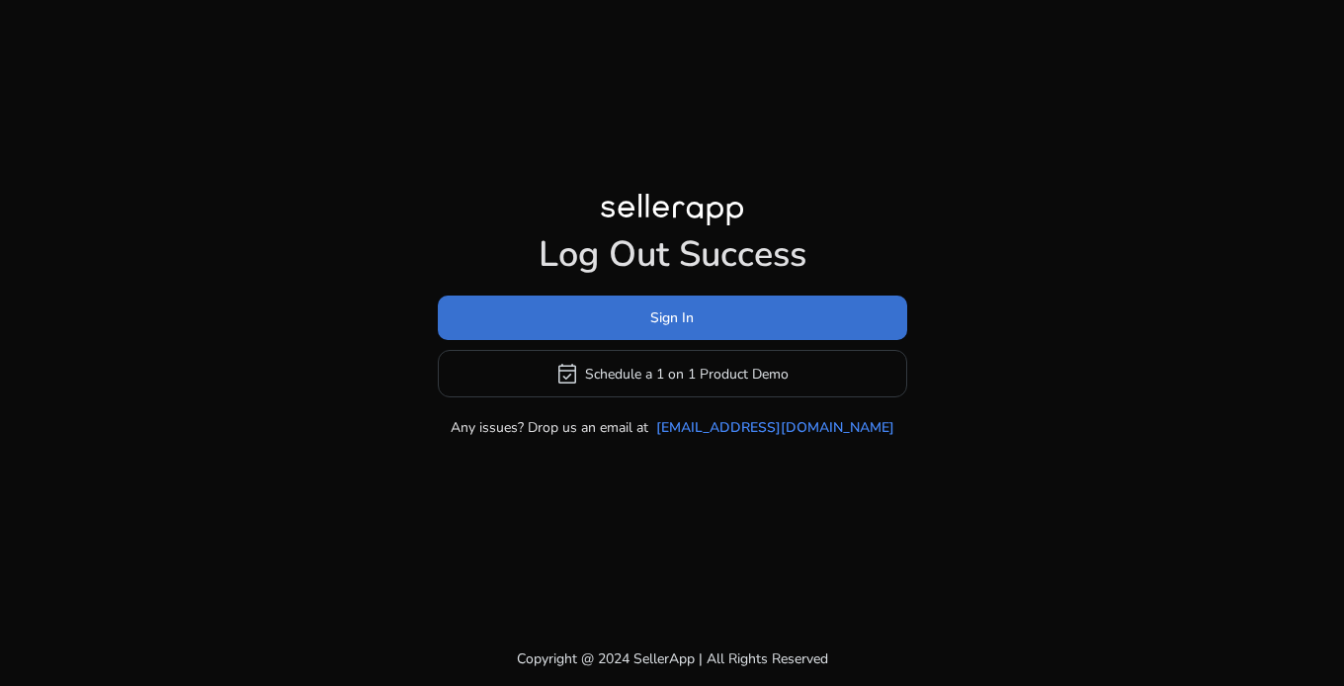
click at [726, 318] on span at bounding box center [672, 317] width 469 height 47
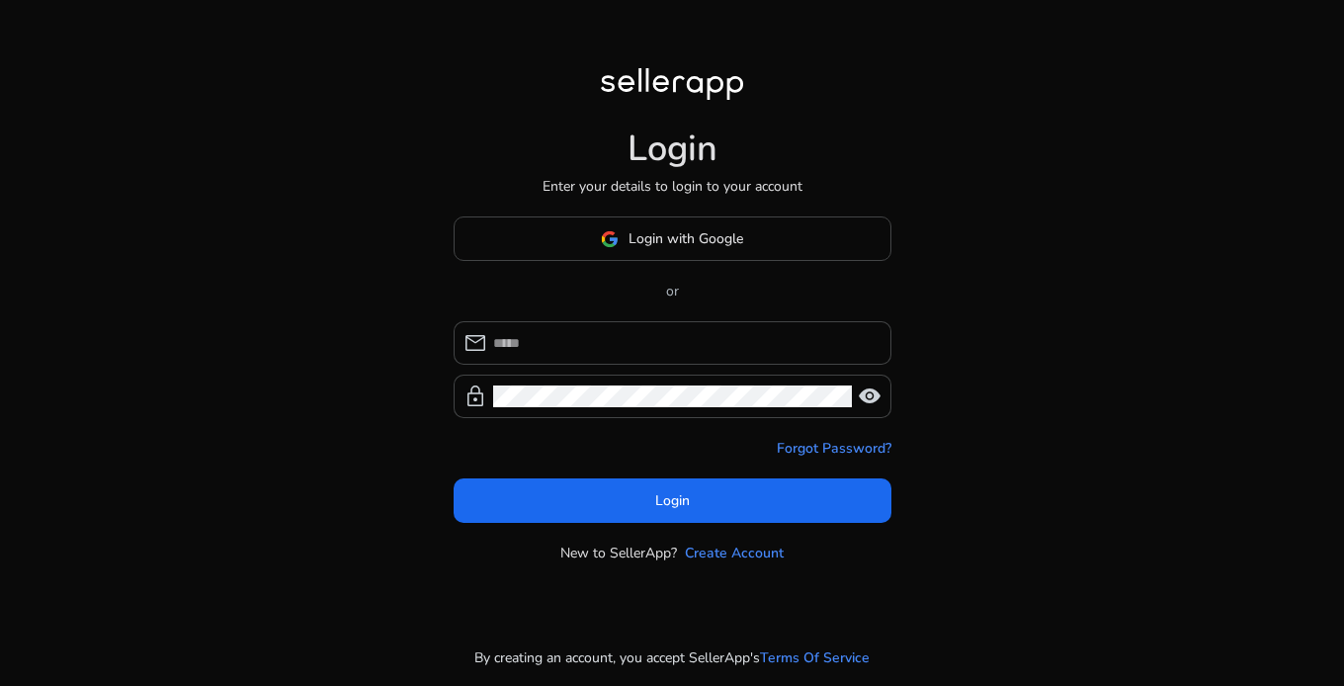
type input "**********"
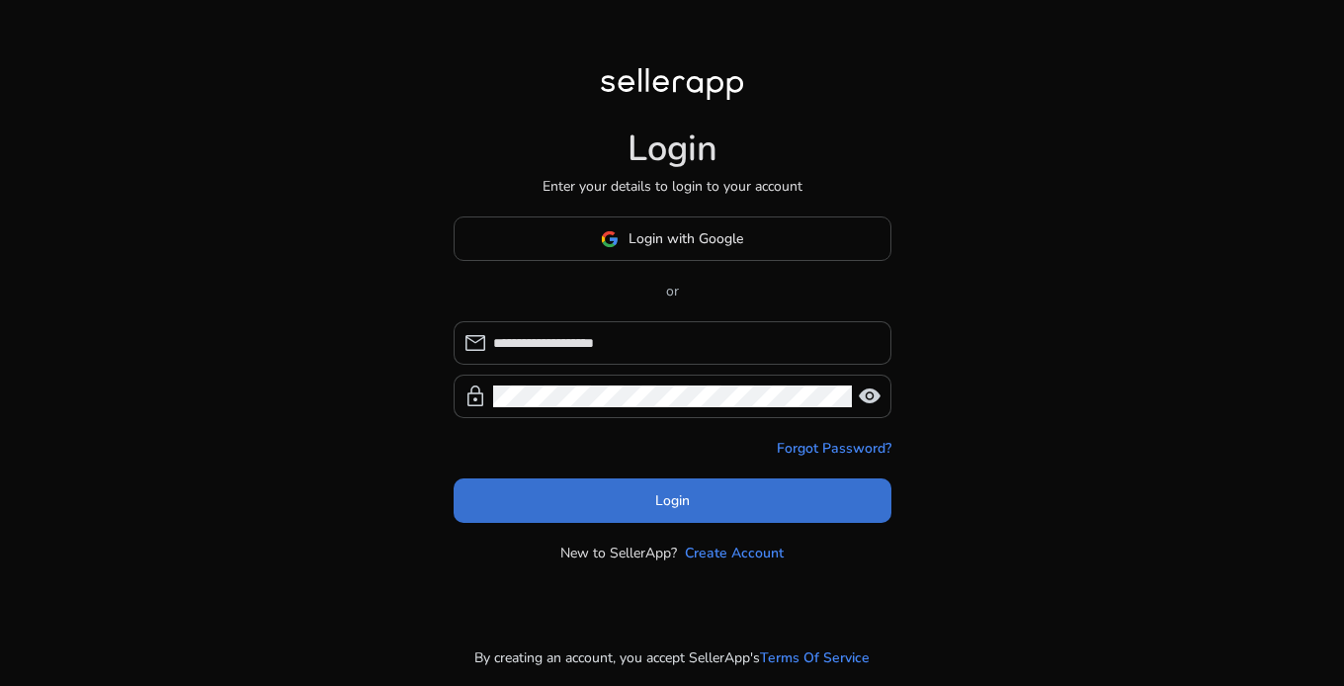
click at [698, 497] on span at bounding box center [672, 500] width 438 height 47
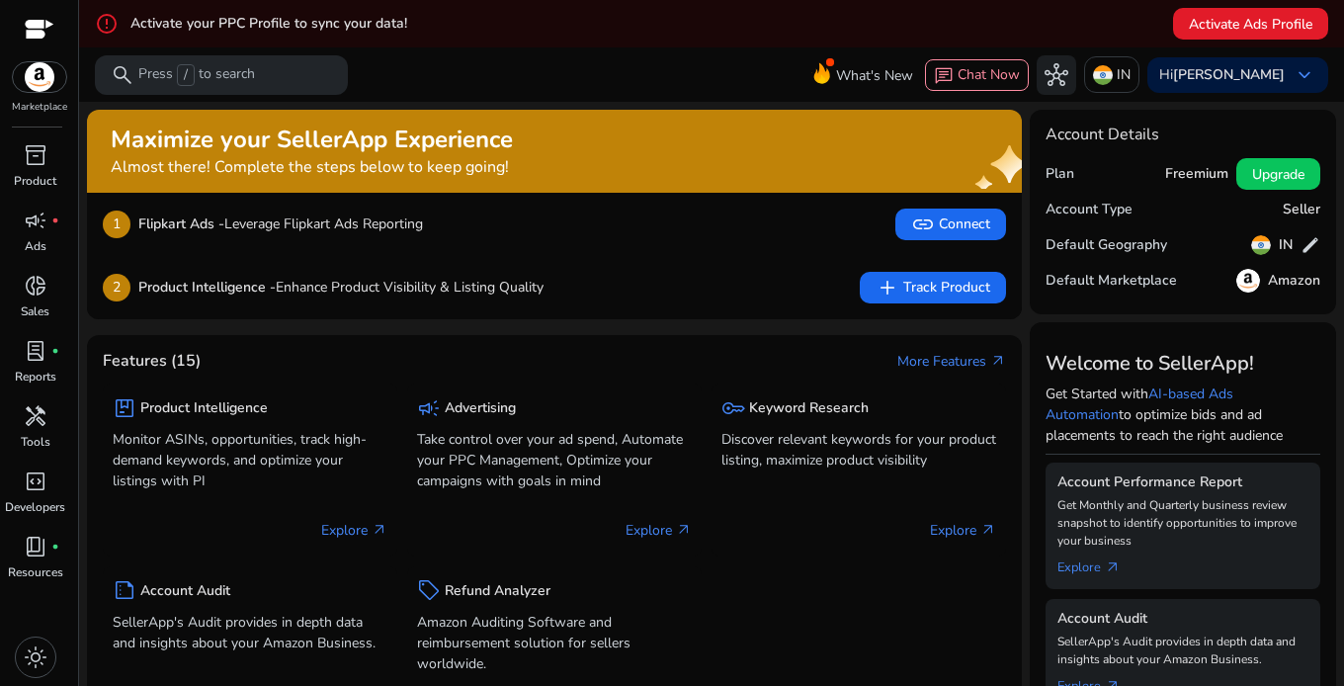
click at [969, 177] on div "Maximize your SellerApp Experience Almost there! Complete the steps below to ke…" at bounding box center [546, 150] width 871 height 51
click at [56, 220] on span "fiber_manual_record" at bounding box center [55, 220] width 8 height 8
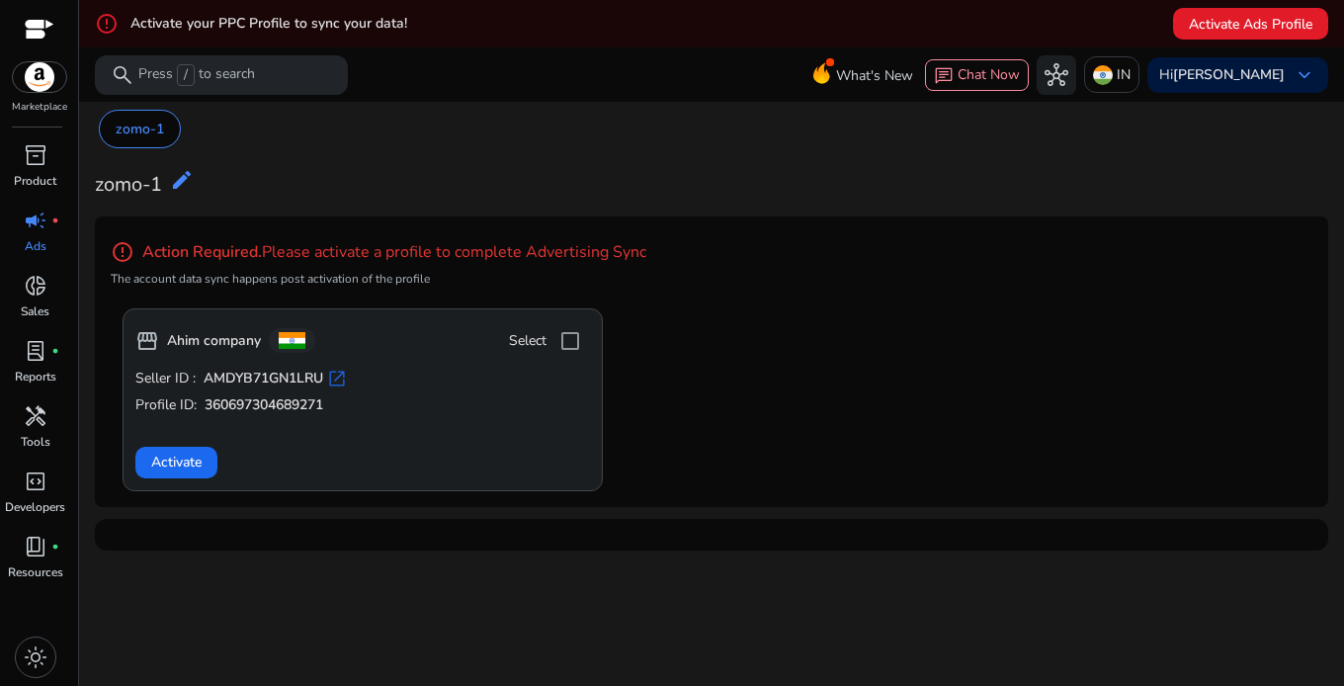
click at [234, 344] on b "Ahim company" at bounding box center [214, 341] width 94 height 20
click at [250, 382] on b "AMDYB71GN1LRU" at bounding box center [264, 379] width 120 height 20
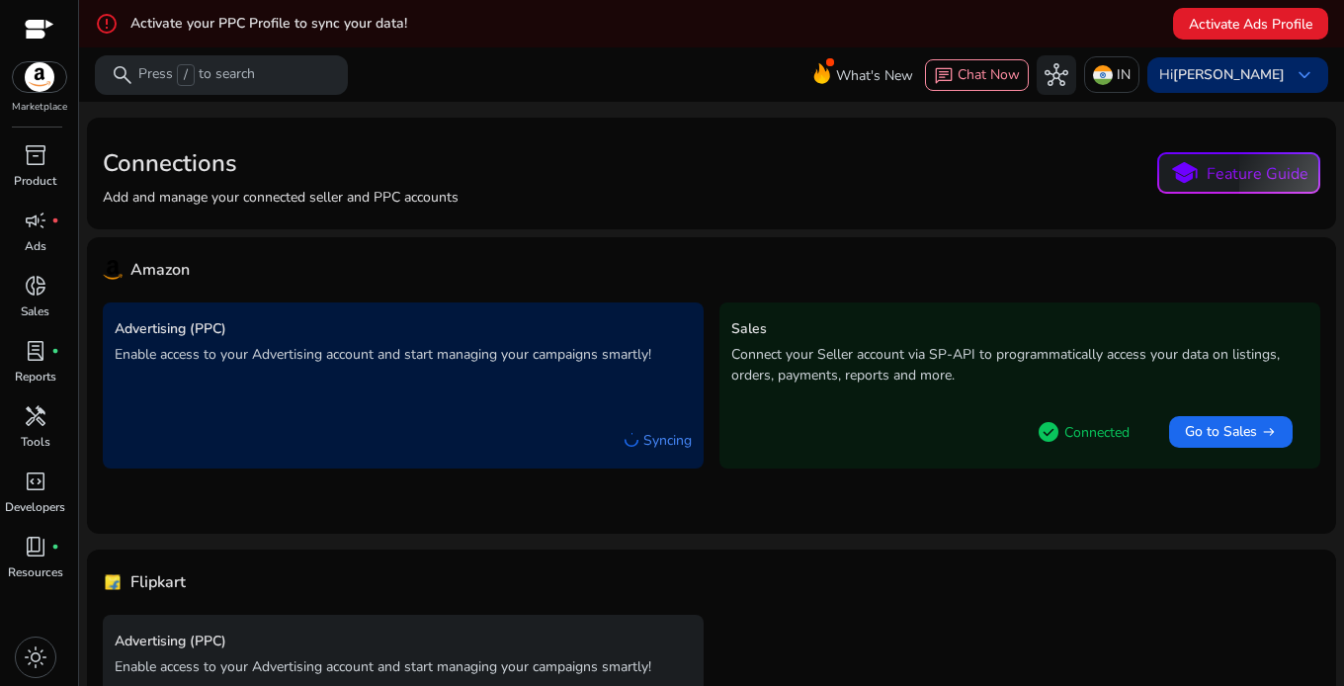
click at [1227, 67] on b "[PERSON_NAME]" at bounding box center [1229, 74] width 112 height 19
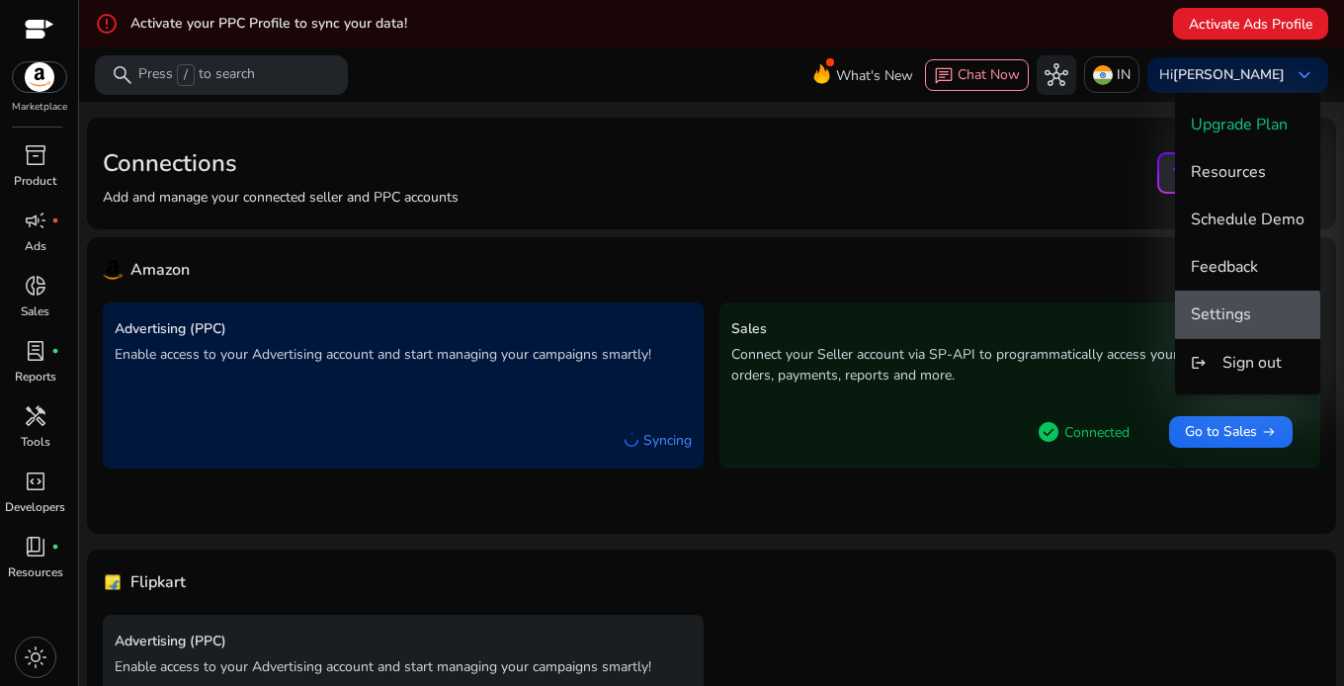
click at [1239, 318] on span "Settings" at bounding box center [1221, 314] width 60 height 22
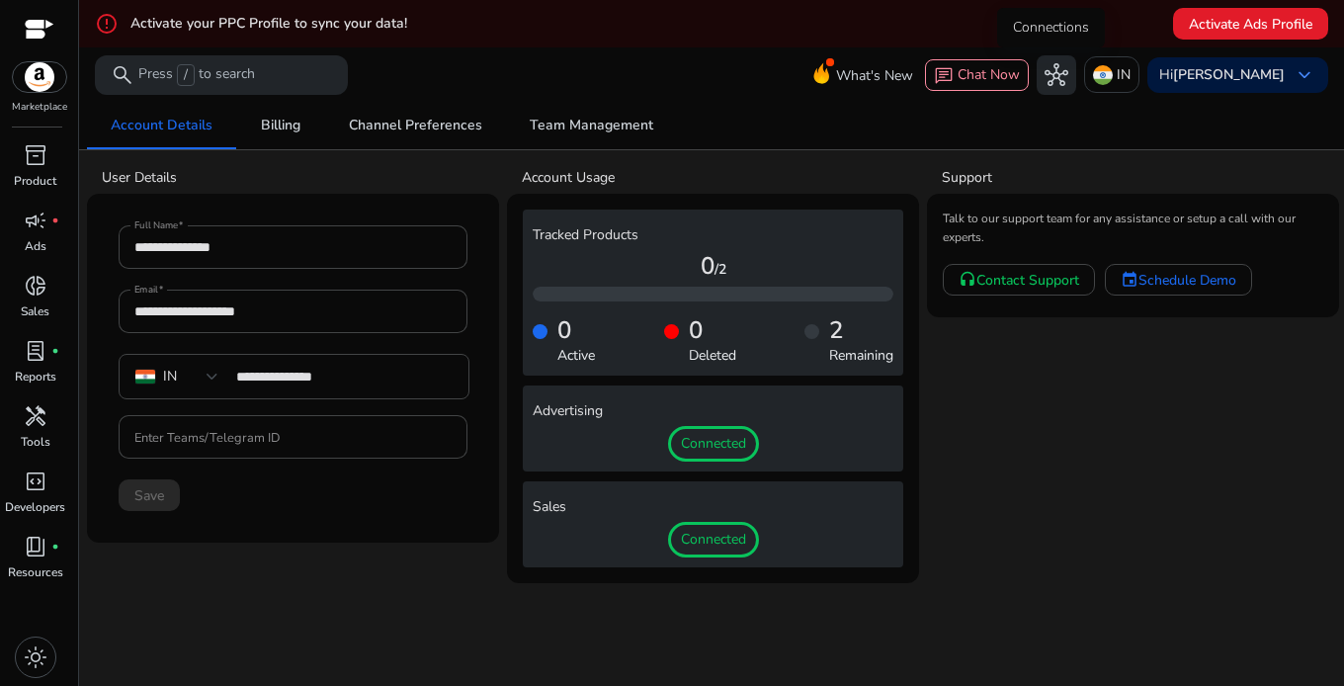
click at [1044, 76] on span "hub" at bounding box center [1056, 75] width 24 height 24
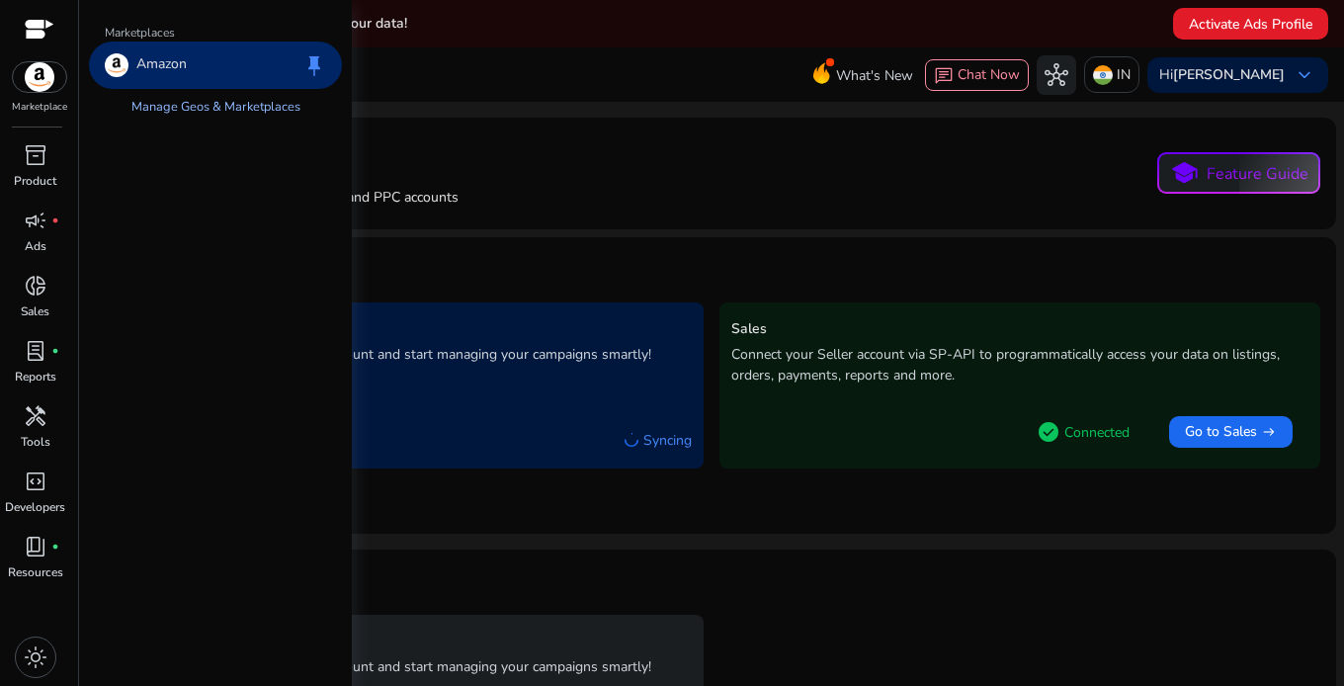
click at [200, 113] on link "Manage Geos & Marketplaces" at bounding box center [216, 107] width 201 height 36
